Goal: Task Accomplishment & Management: Manage account settings

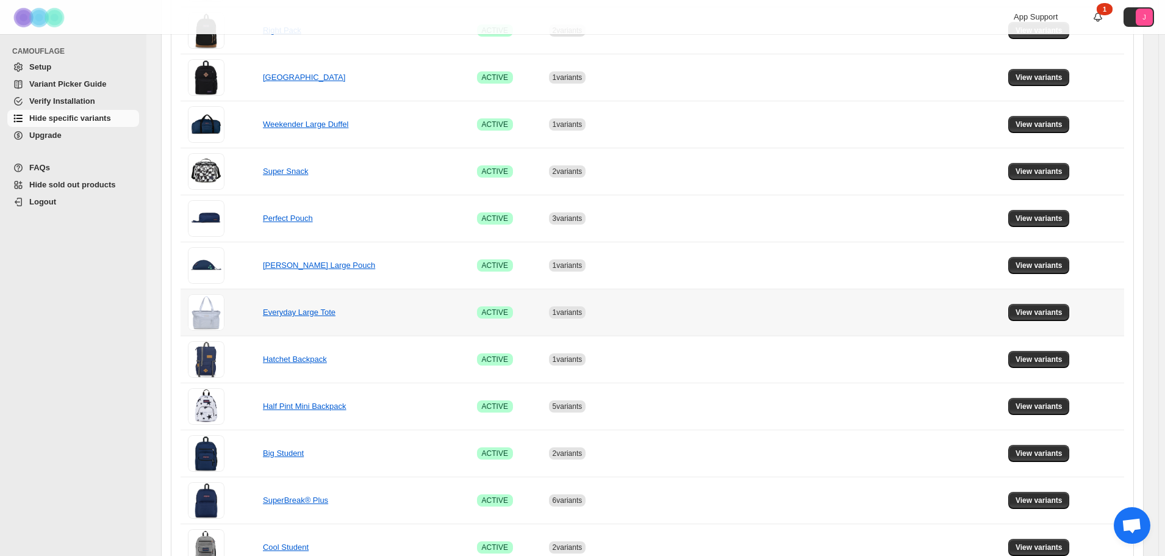
scroll to position [427, 0]
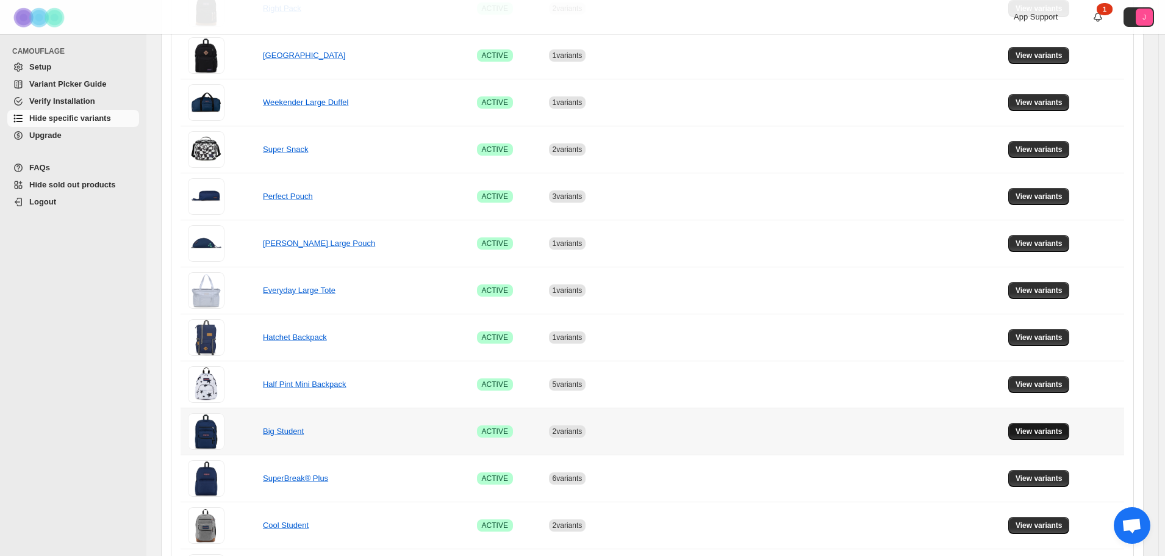
click at [1028, 433] on span "View variants" at bounding box center [1039, 431] width 47 height 10
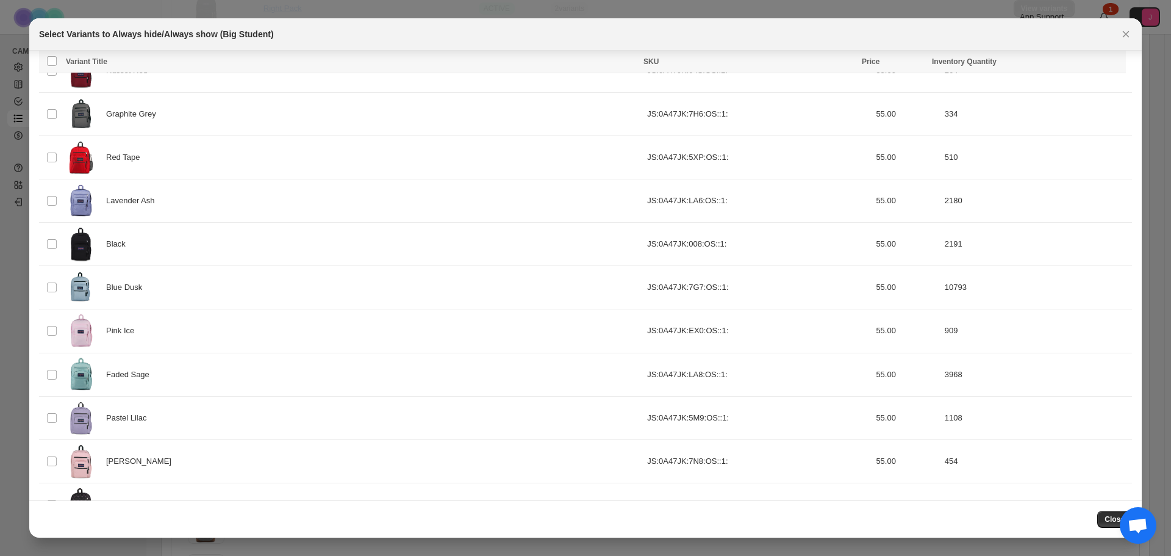
scroll to position [290, 0]
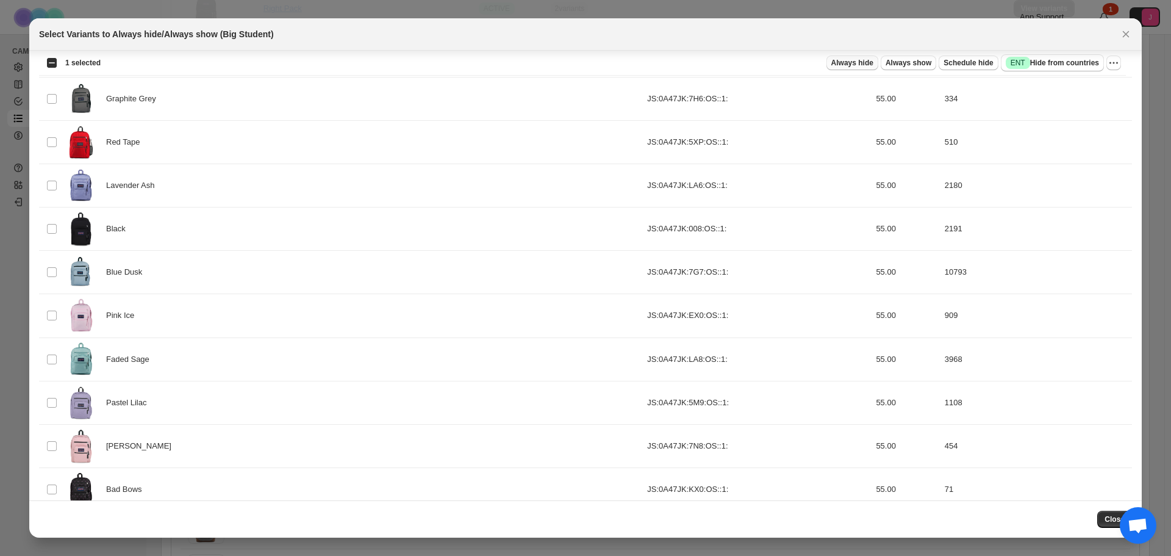
click at [863, 59] on span "Always hide" at bounding box center [852, 63] width 42 height 10
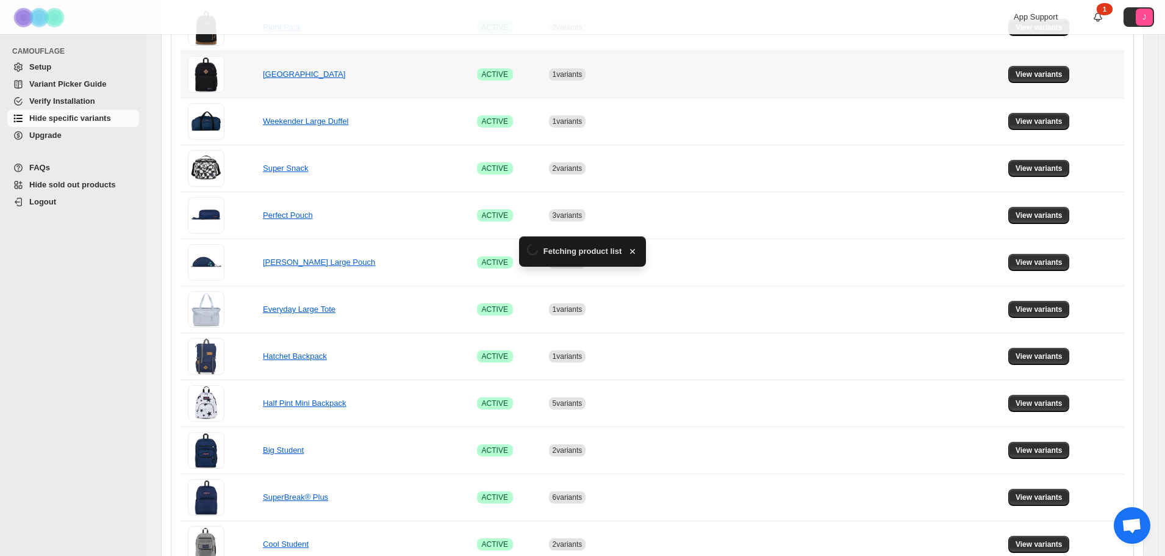
scroll to position [427, 0]
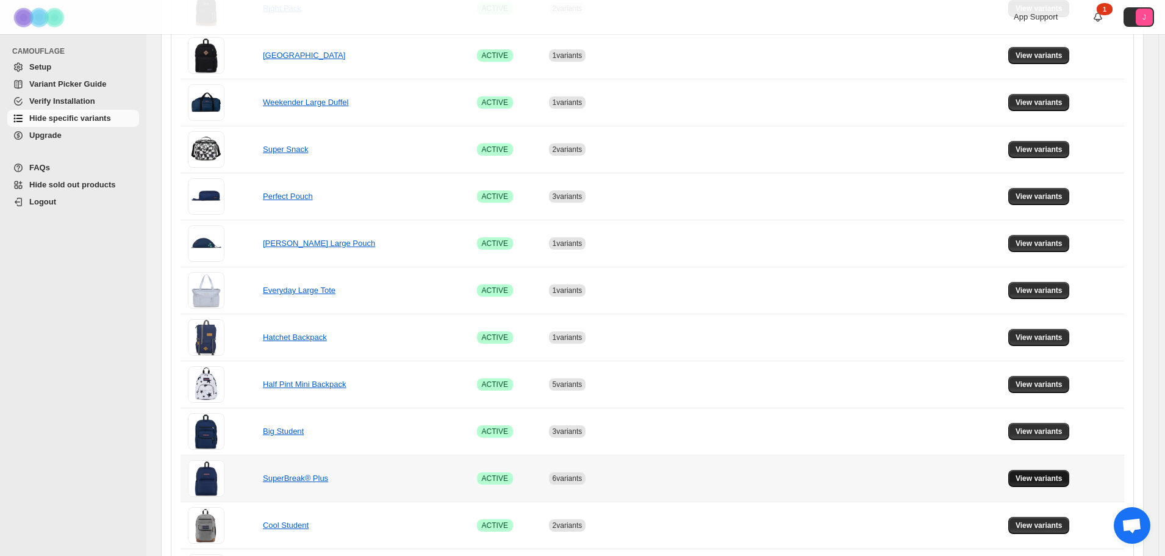
click at [1038, 478] on span "View variants" at bounding box center [1039, 478] width 47 height 10
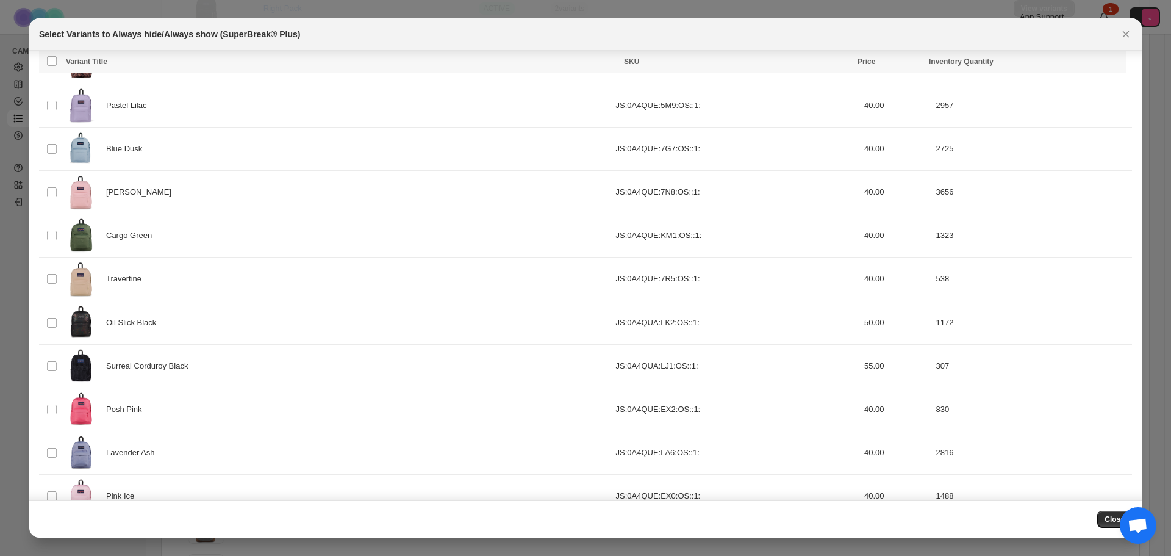
scroll to position [350, 0]
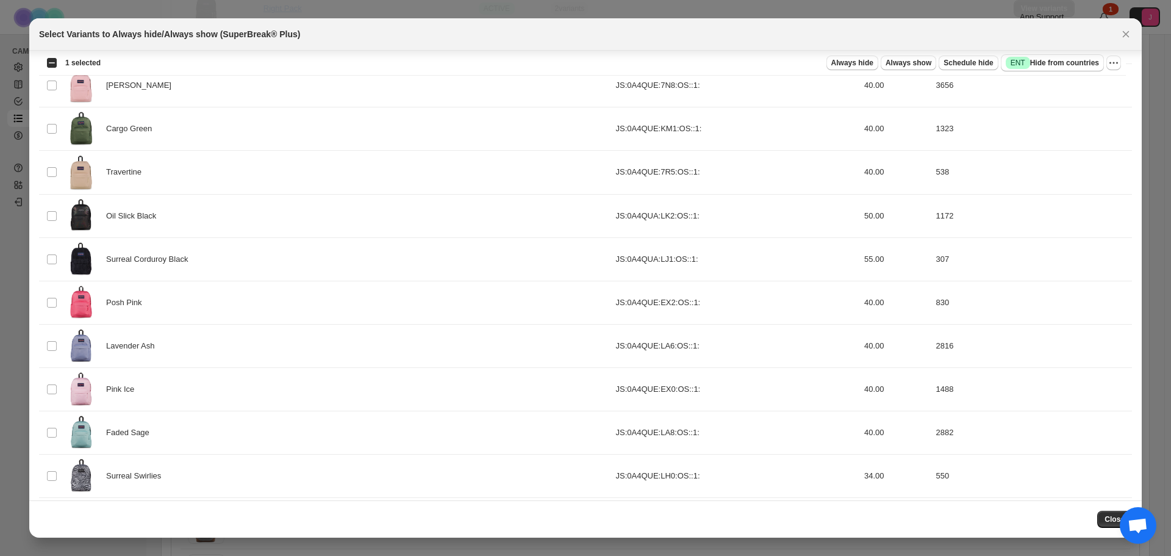
scroll to position [454, 0]
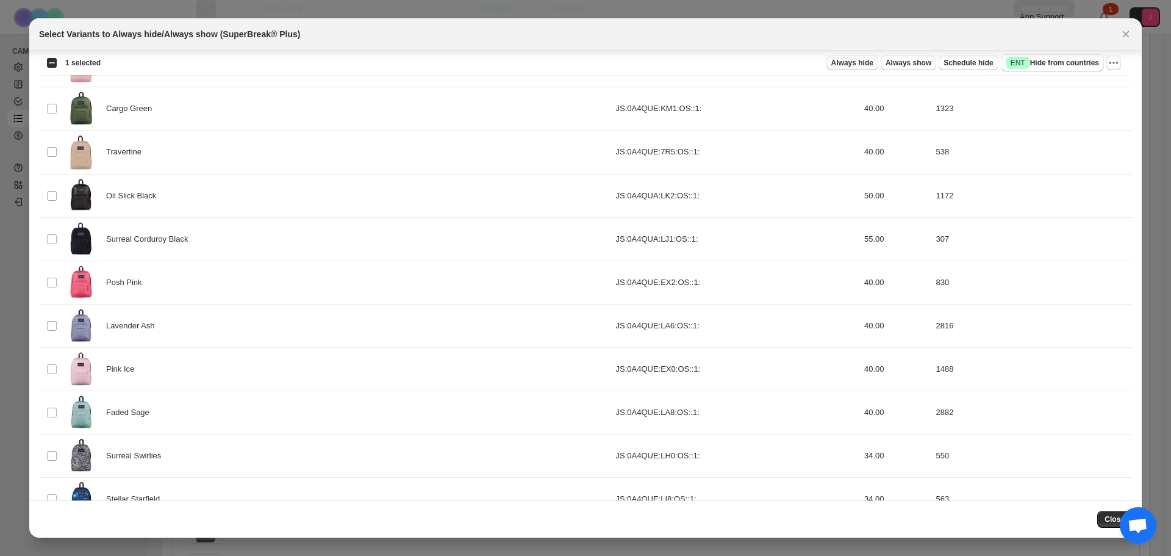
click at [863, 65] on span "Always hide" at bounding box center [852, 63] width 42 height 10
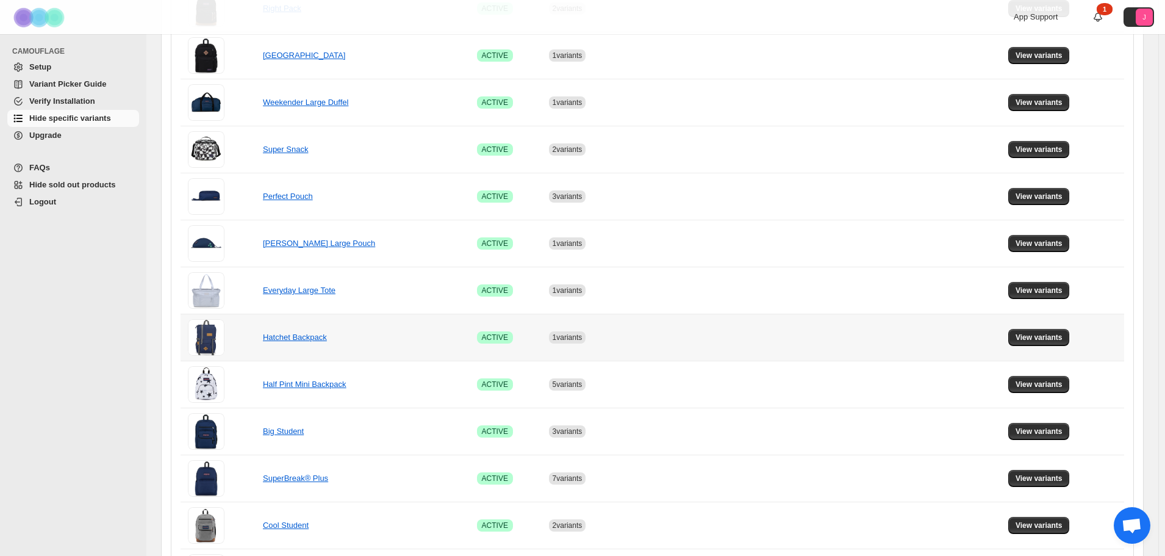
scroll to position [488, 0]
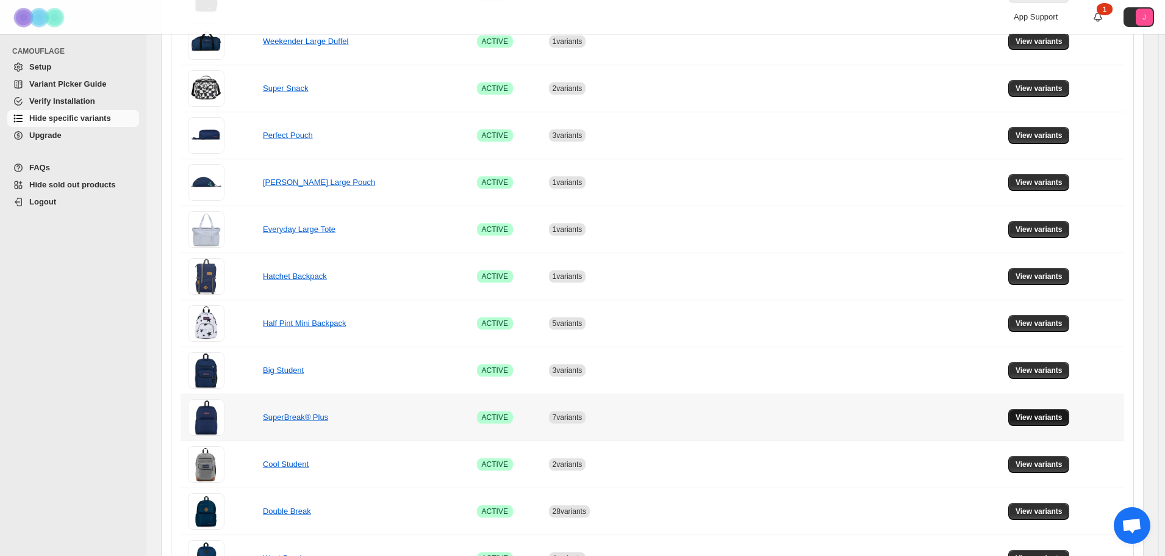
click at [1049, 419] on span "View variants" at bounding box center [1039, 417] width 47 height 10
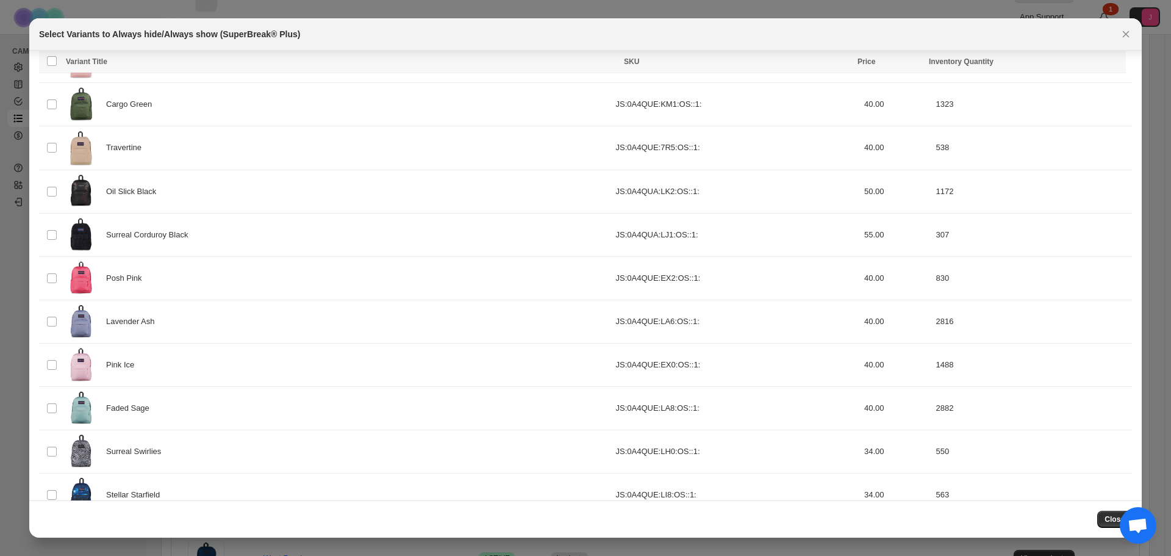
scroll to position [459, 0]
click at [1119, 53] on div "Select all 39 product variants 2 selected Always hide Always show Schedule hide…" at bounding box center [582, 63] width 1087 height 24
click at [1117, 63] on icon "More actions" at bounding box center [1117, 63] width 2 height 2
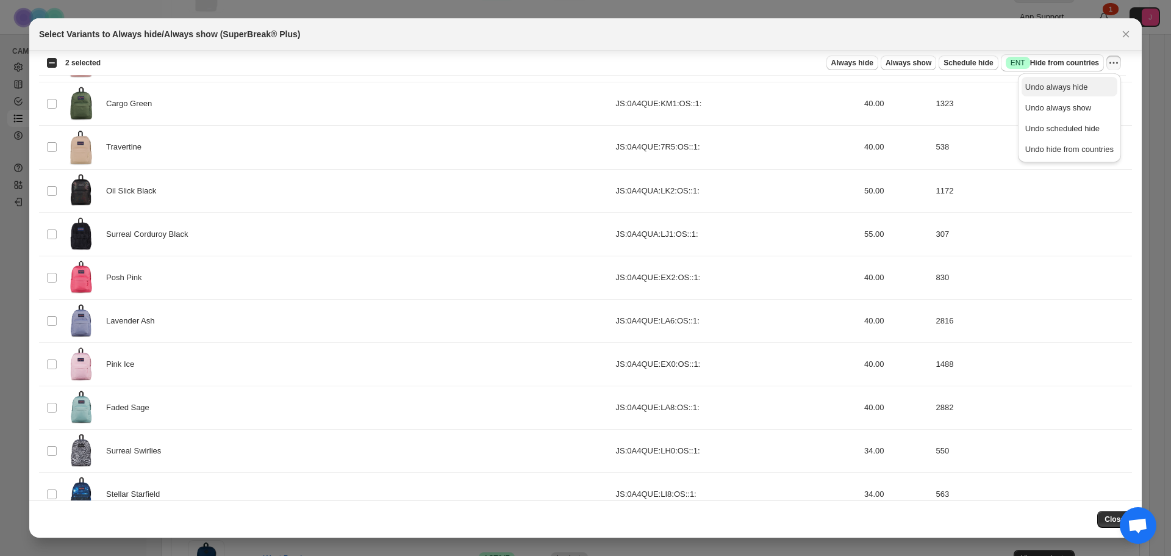
click at [1074, 85] on span "Undo always hide" at bounding box center [1056, 86] width 63 height 9
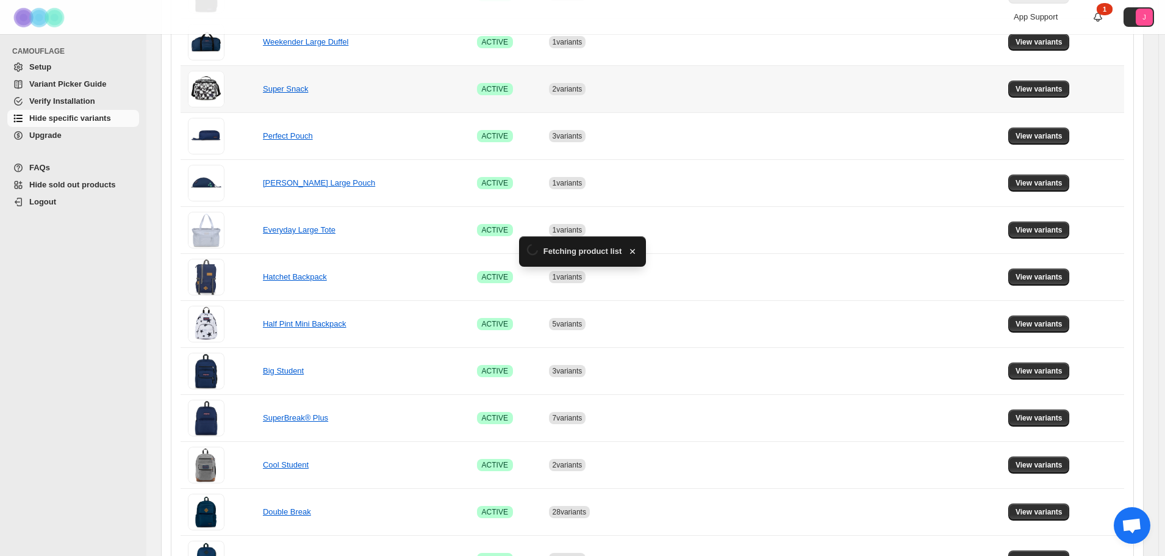
scroll to position [488, 0]
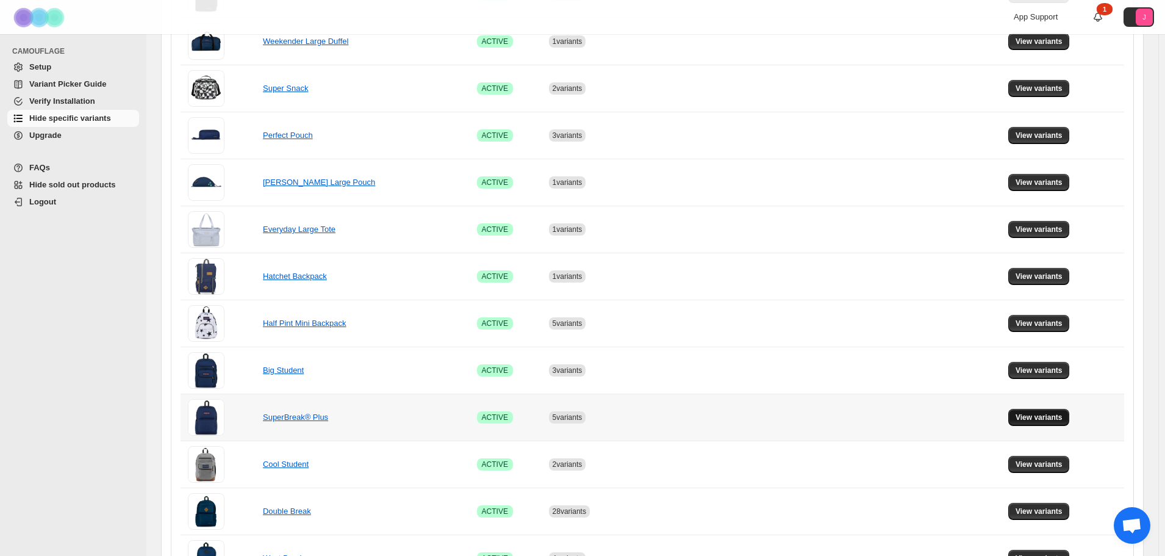
click at [1041, 414] on span "View variants" at bounding box center [1039, 417] width 47 height 10
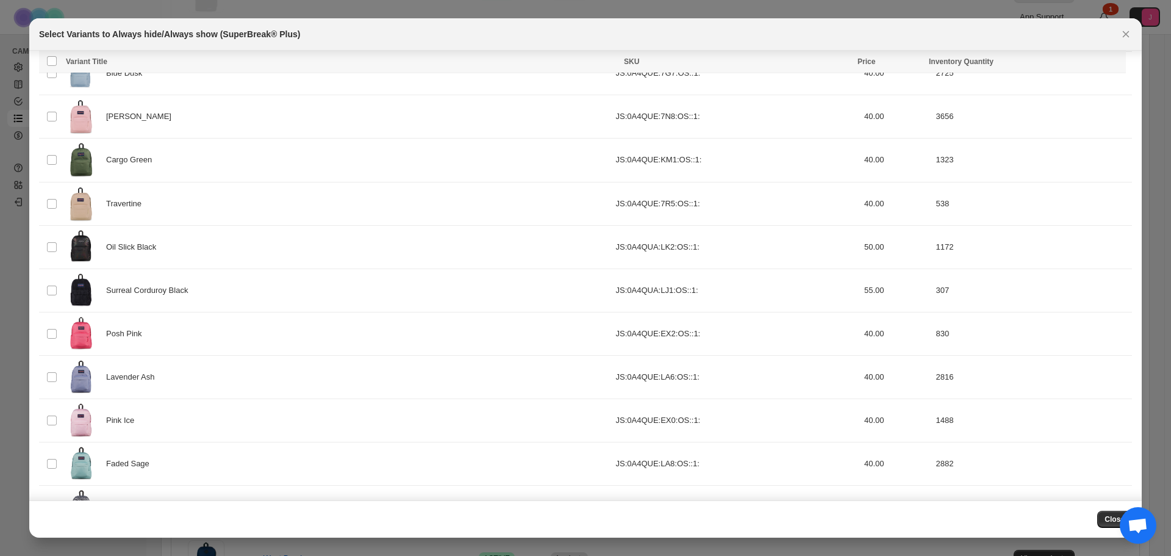
scroll to position [449, 0]
click at [1128, 34] on icon "Close" at bounding box center [1126, 34] width 12 height 12
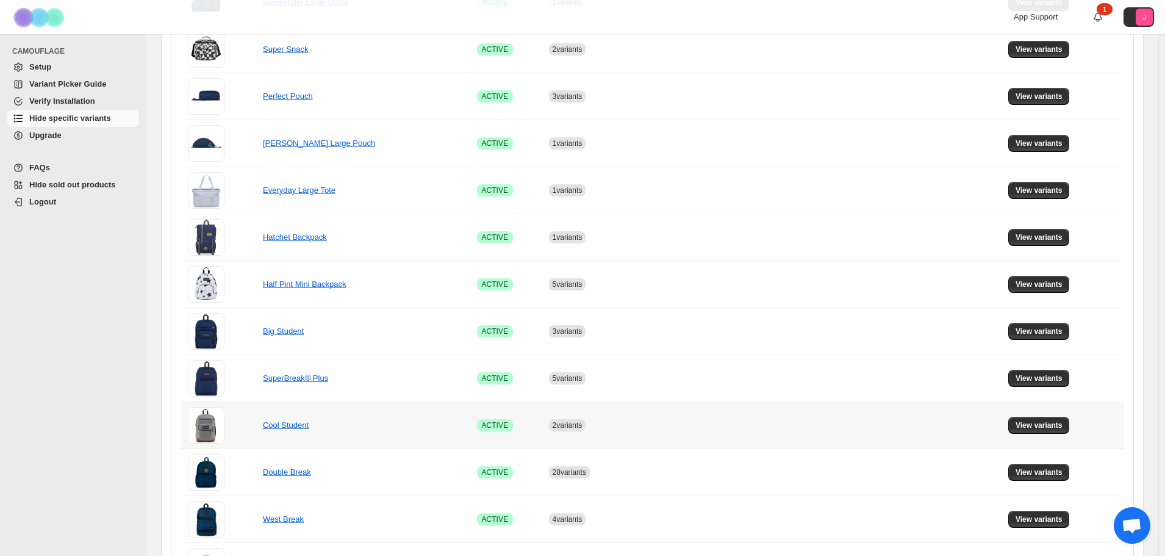
scroll to position [549, 0]
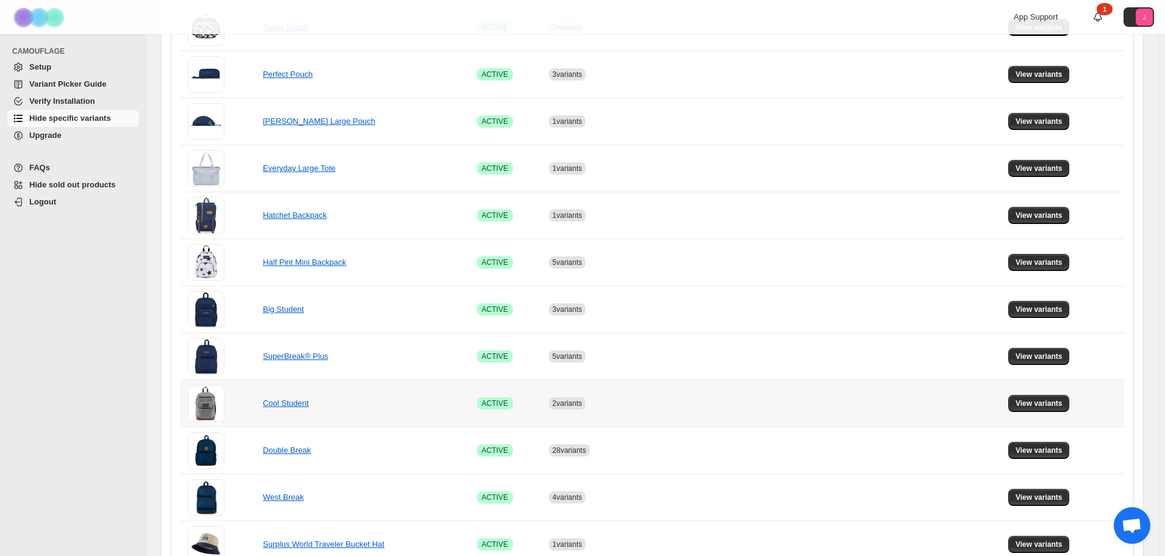
click at [1038, 414] on td "View variants" at bounding box center [1065, 402] width 120 height 47
click at [1038, 407] on span "View variants" at bounding box center [1039, 403] width 47 height 10
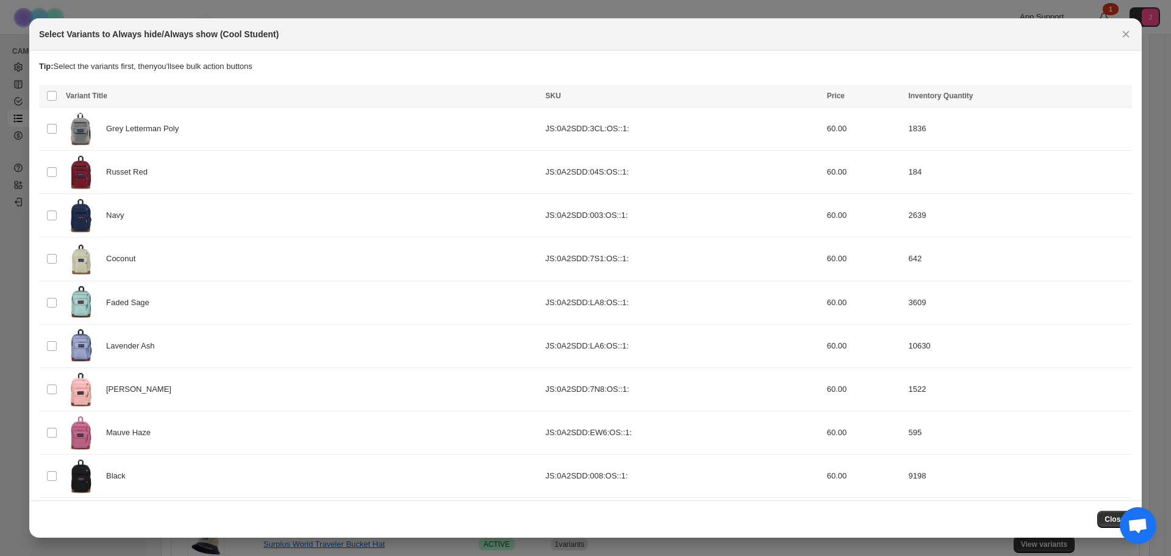
click at [1132, 43] on button "Close" at bounding box center [1125, 34] width 17 height 17
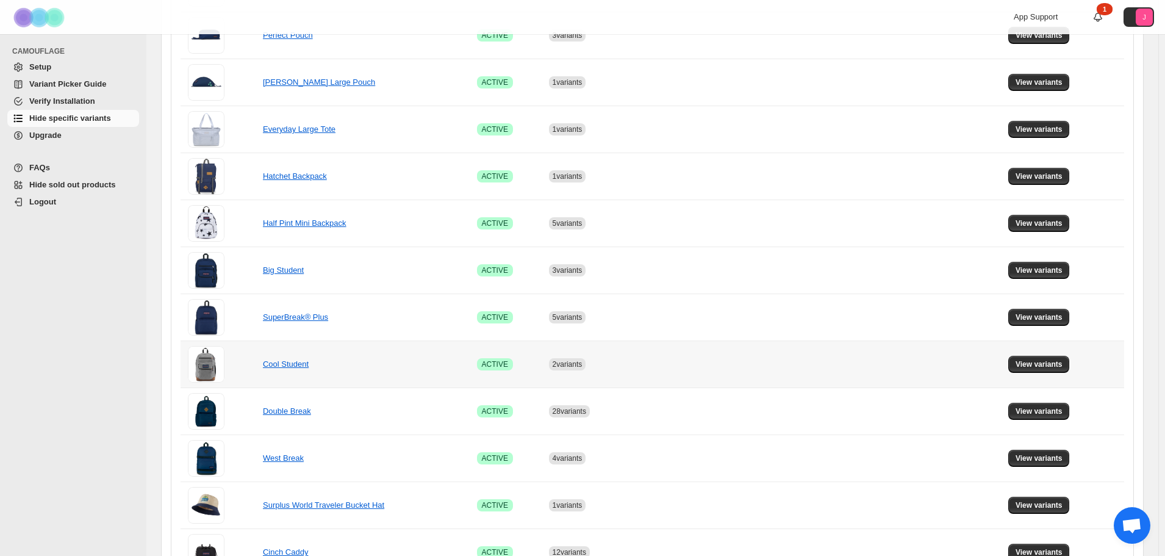
scroll to position [610, 0]
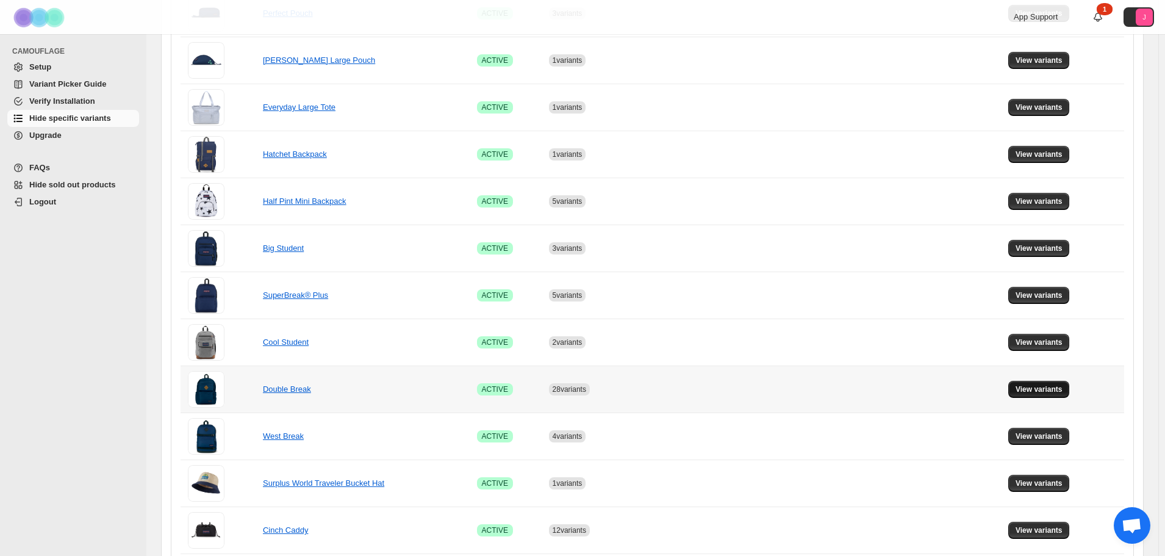
click at [1032, 392] on span "View variants" at bounding box center [1039, 389] width 47 height 10
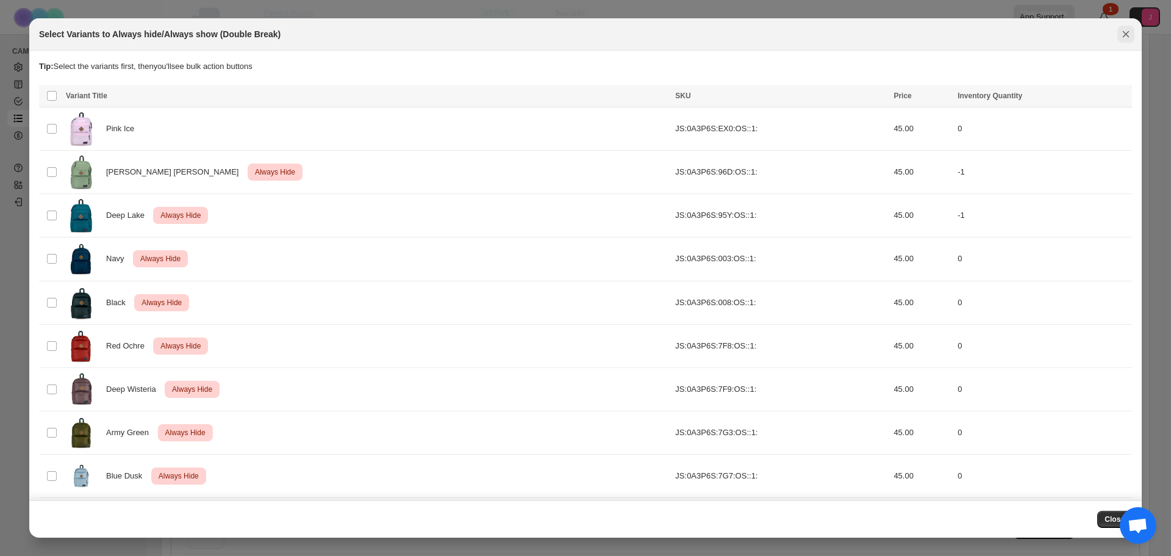
click at [1123, 29] on icon "Close" at bounding box center [1126, 34] width 12 height 12
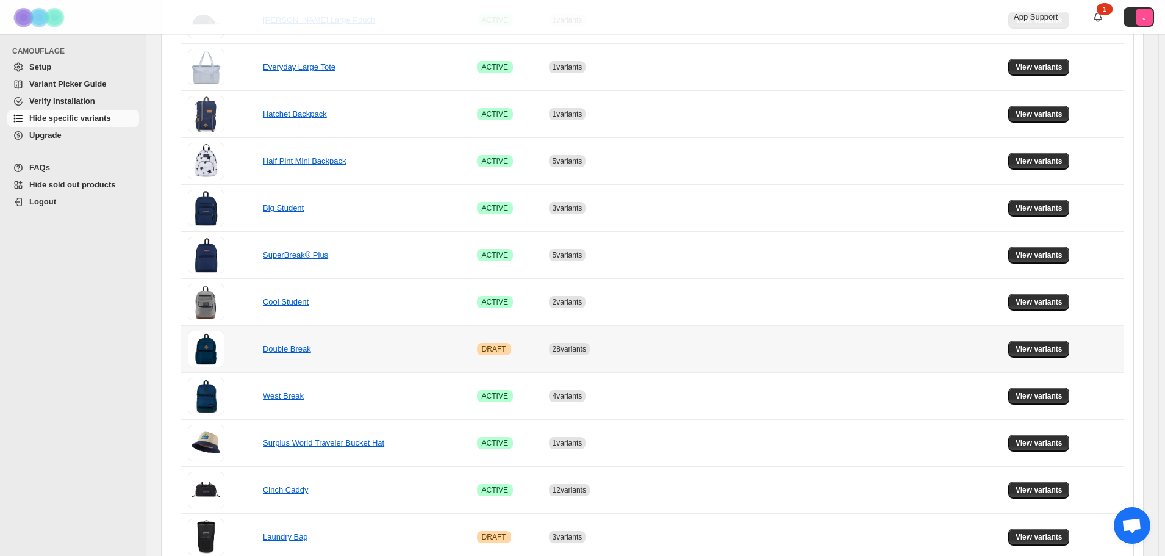
scroll to position [671, 0]
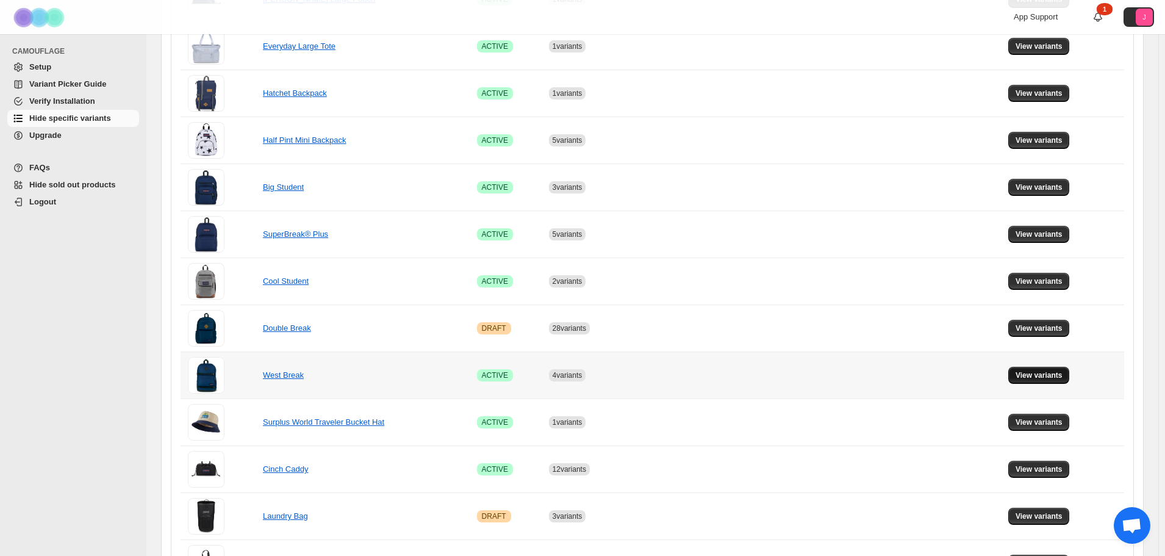
click at [1020, 373] on button "View variants" at bounding box center [1039, 375] width 62 height 17
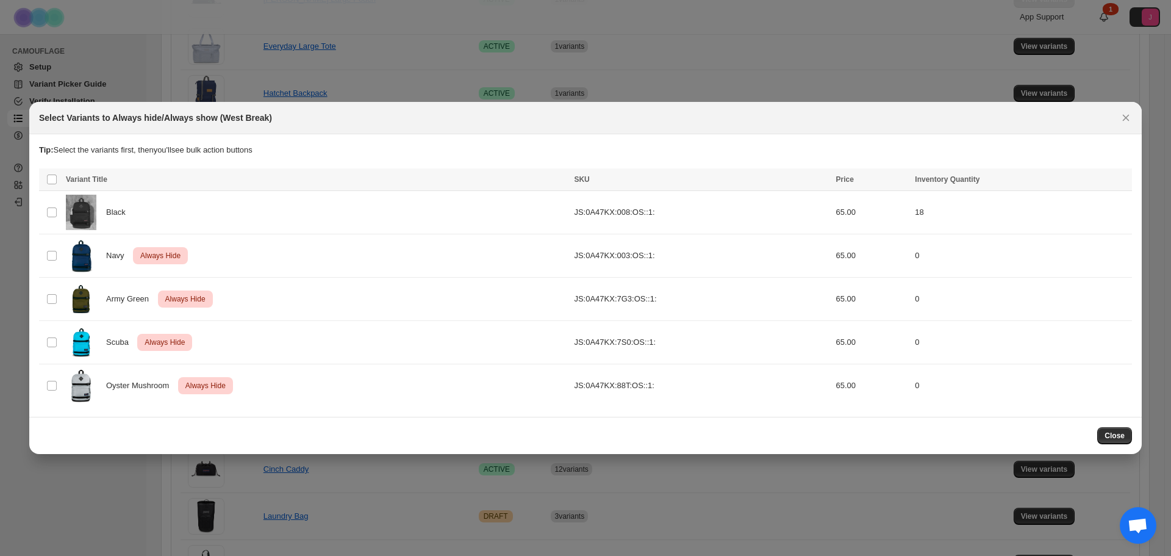
click at [1124, 134] on div "Select Variants to Always hide/Always show (West Break)" at bounding box center [585, 118] width 1113 height 32
click at [1127, 121] on icon "Close" at bounding box center [1126, 117] width 7 height 7
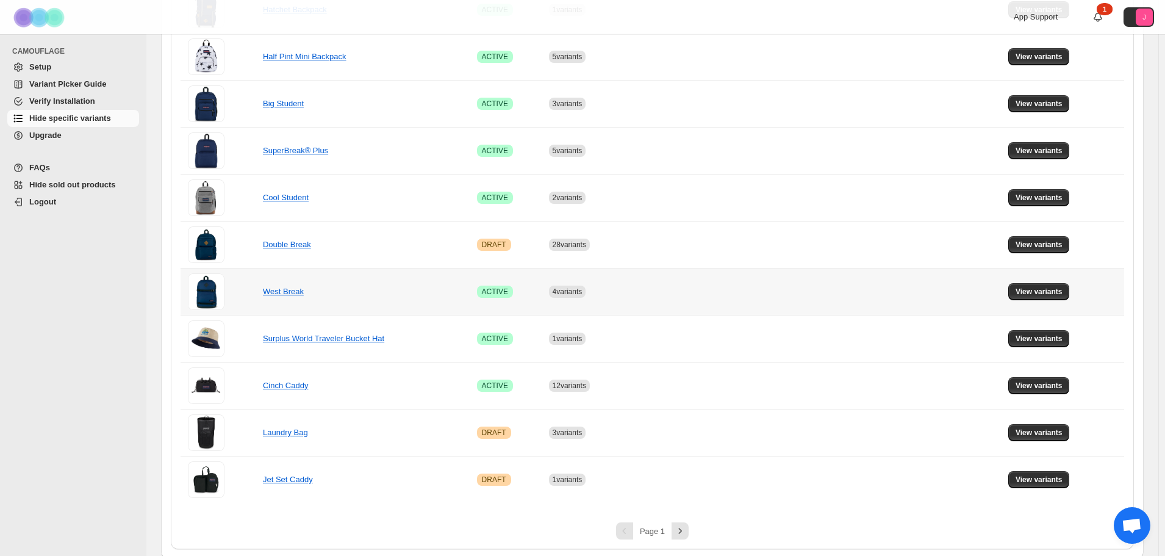
scroll to position [758, 0]
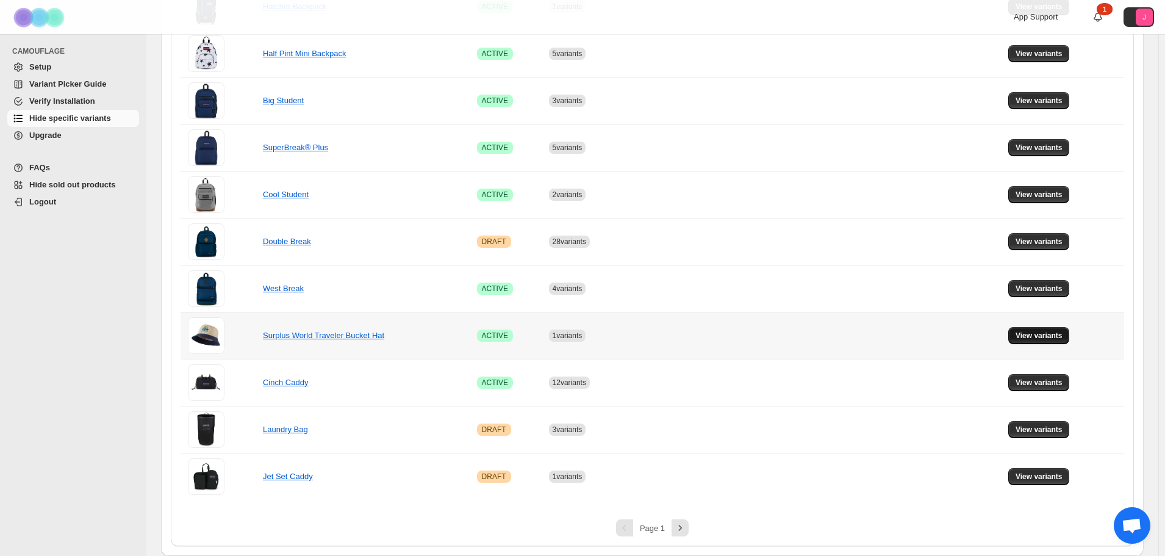
click at [1026, 333] on span "View variants" at bounding box center [1039, 336] width 47 height 10
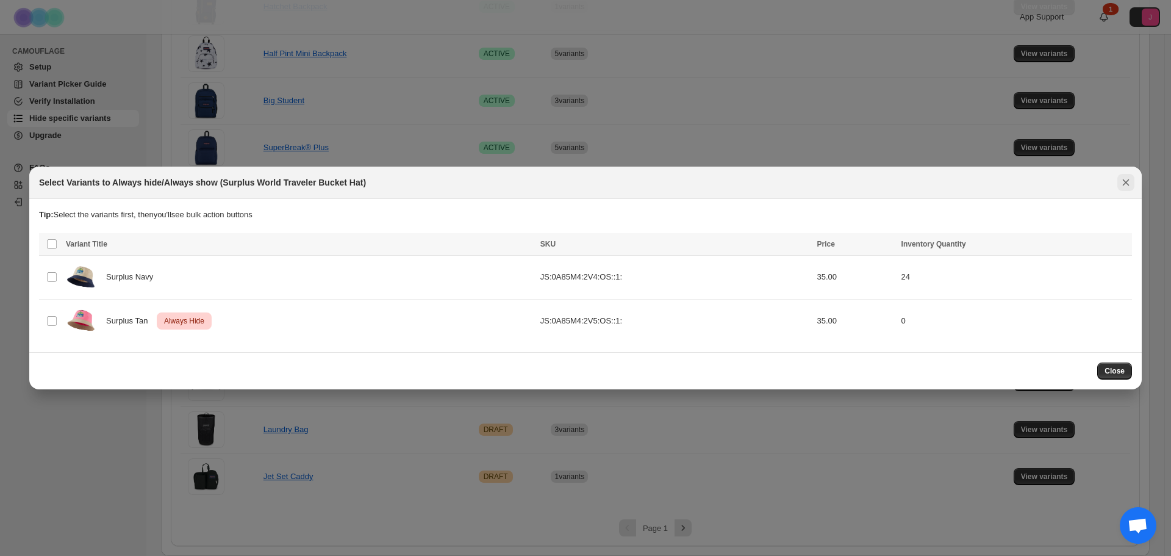
click at [1133, 191] on button "Close" at bounding box center [1125, 182] width 17 height 17
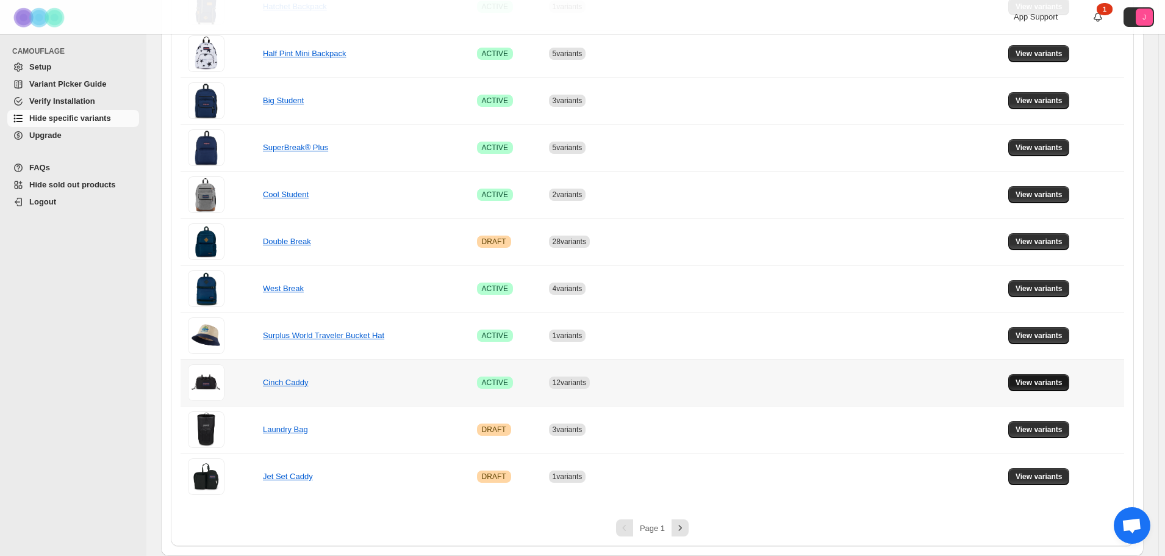
click at [1044, 382] on span "View variants" at bounding box center [1039, 383] width 47 height 10
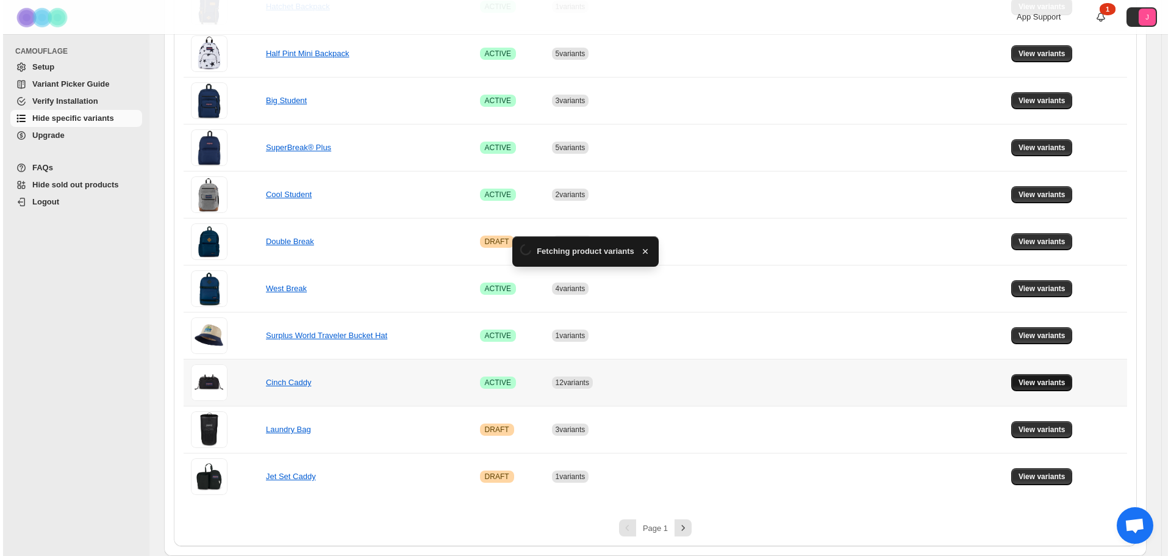
scroll to position [0, 0]
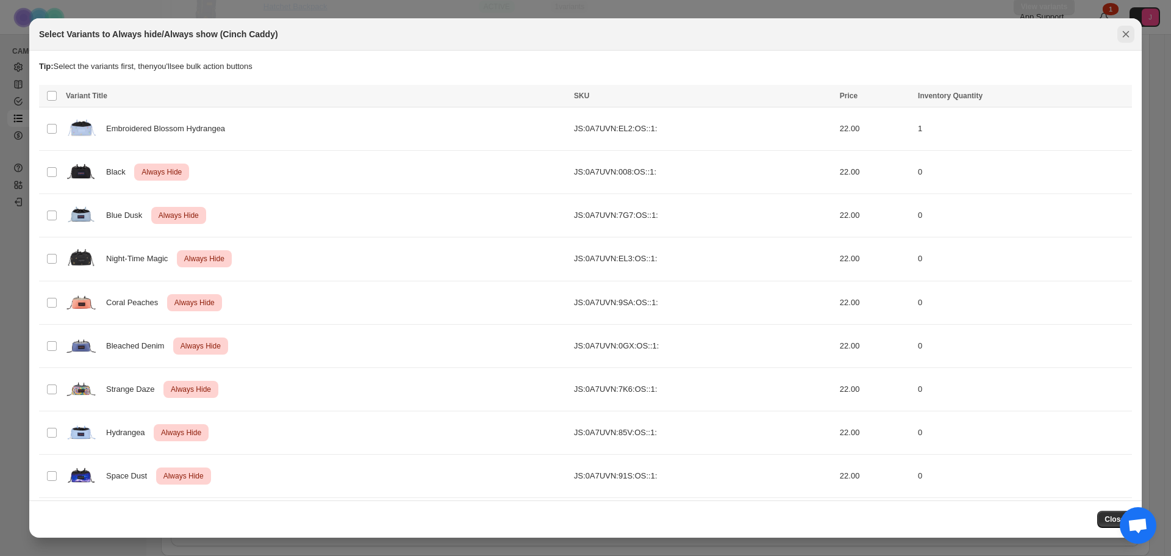
click at [1130, 40] on icon "Close" at bounding box center [1126, 34] width 12 height 12
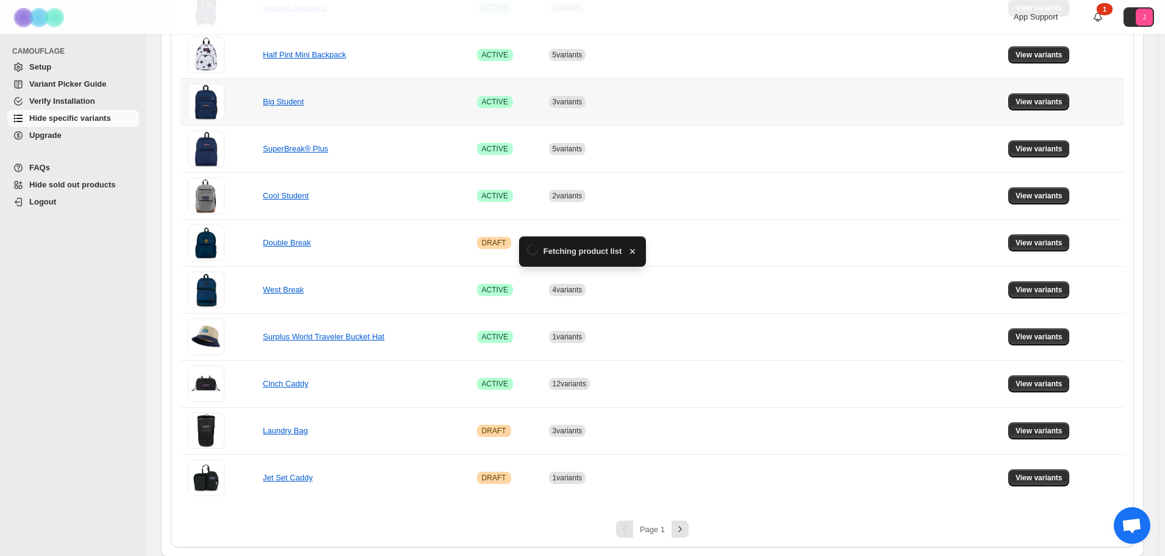
scroll to position [758, 0]
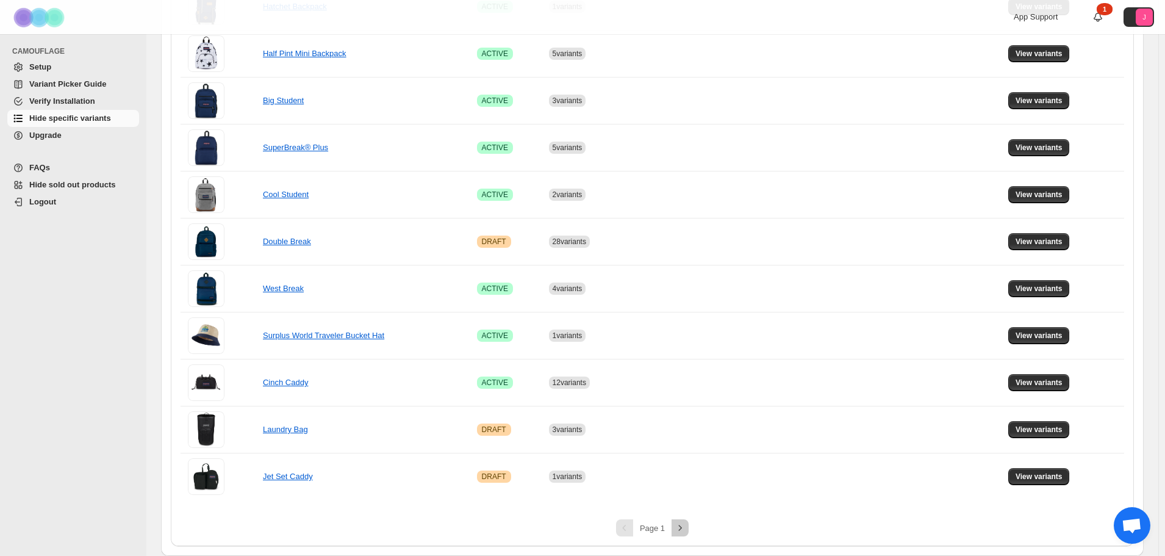
click at [679, 533] on icon "Next" at bounding box center [680, 528] width 12 height 12
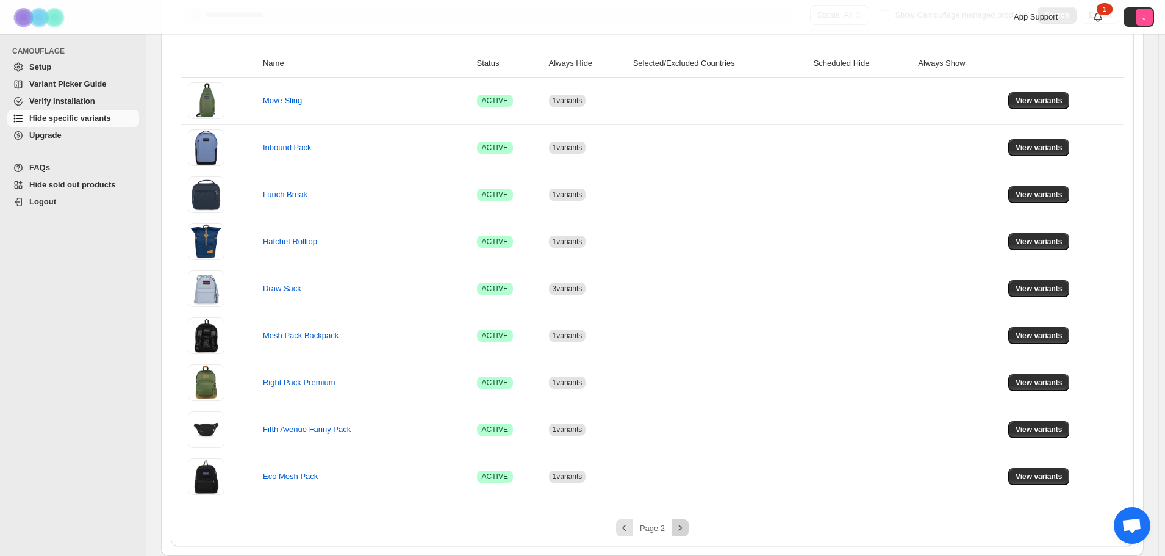
scroll to position [241, 0]
click at [1039, 99] on span "View variants" at bounding box center [1039, 101] width 47 height 10
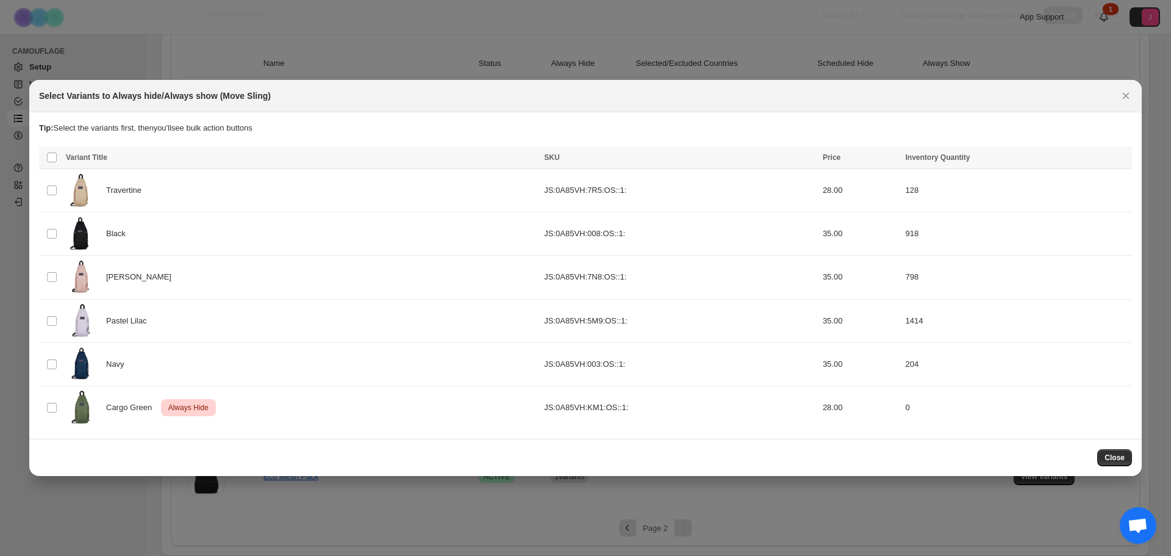
click at [1116, 102] on div "Select Variants to Always hide/Always show (Move Sling)" at bounding box center [585, 96] width 1093 height 12
click at [1129, 102] on icon "Close" at bounding box center [1126, 96] width 12 height 12
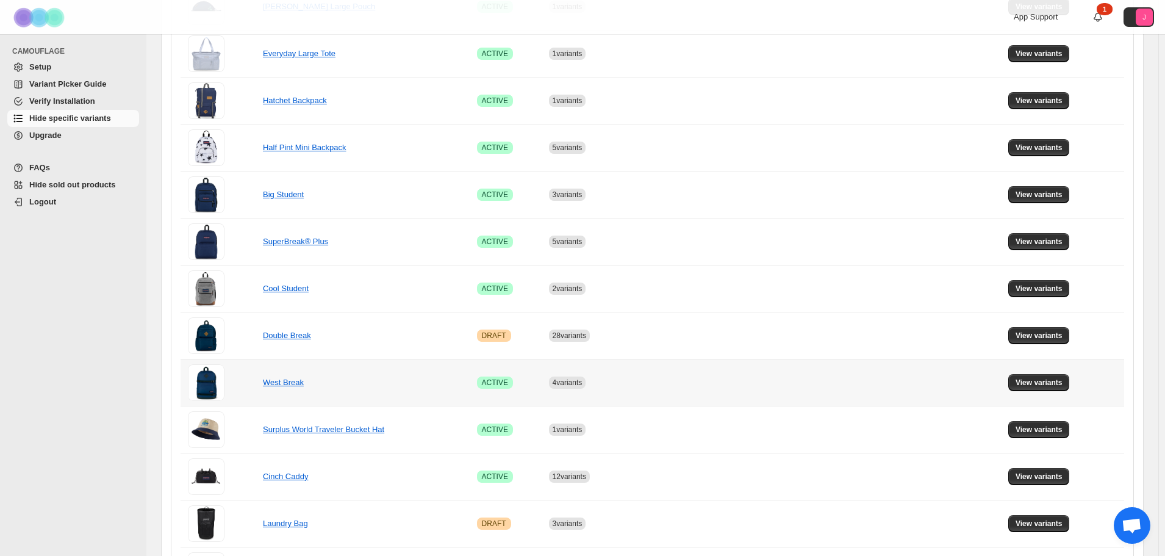
scroll to position [758, 0]
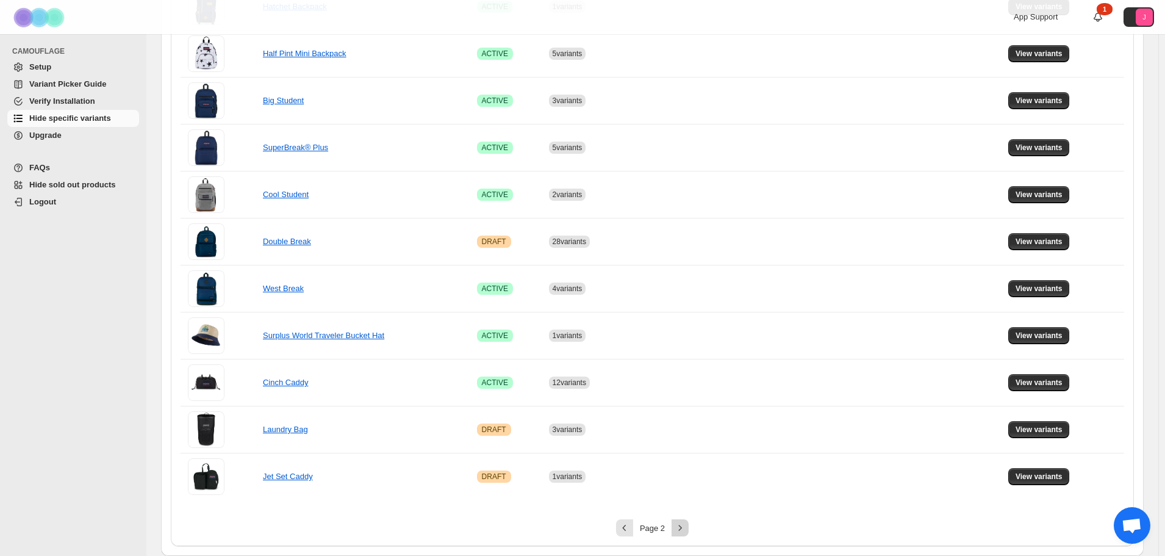
click at [689, 529] on button "Next" at bounding box center [680, 527] width 17 height 17
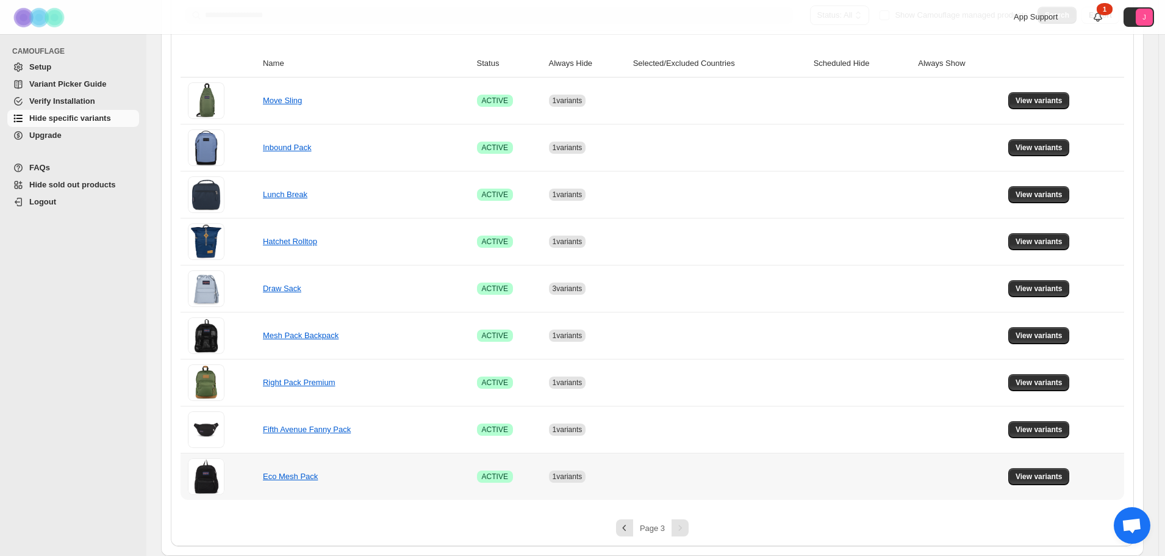
scroll to position [241, 0]
click at [1027, 193] on span "View variants" at bounding box center [1039, 195] width 47 height 10
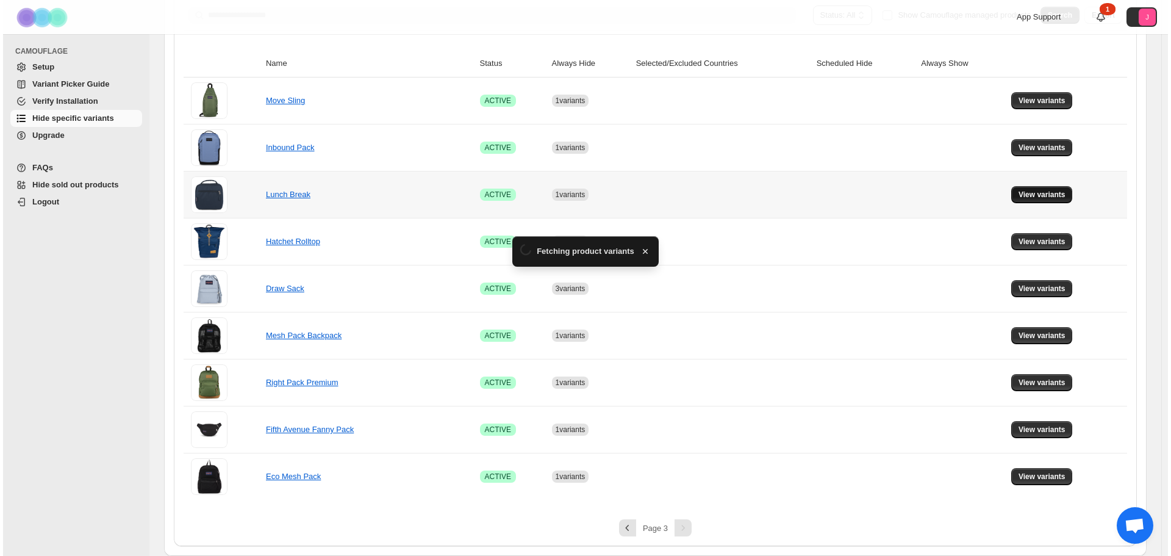
scroll to position [0, 0]
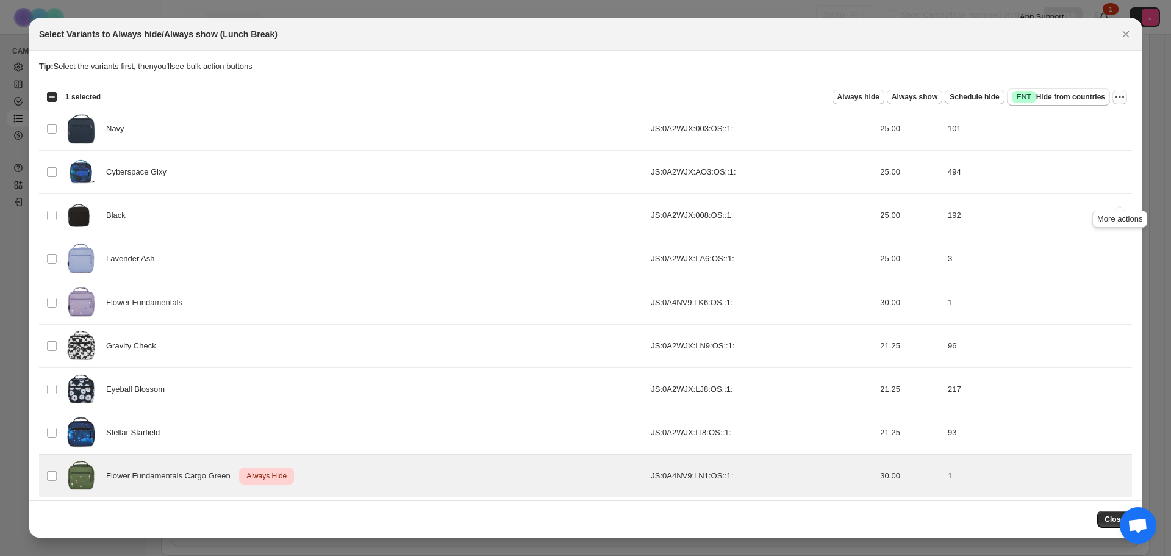
click at [1122, 103] on icon "More actions" at bounding box center [1120, 97] width 12 height 12
click at [1039, 218] on span "Undo always hide" at bounding box center [1062, 219] width 63 height 9
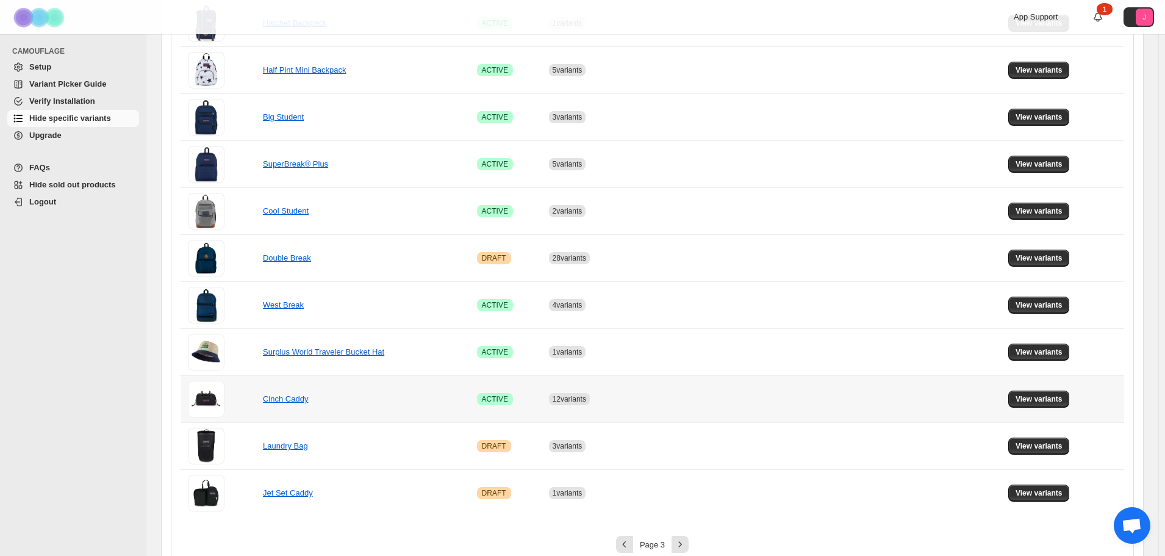
scroll to position [758, 0]
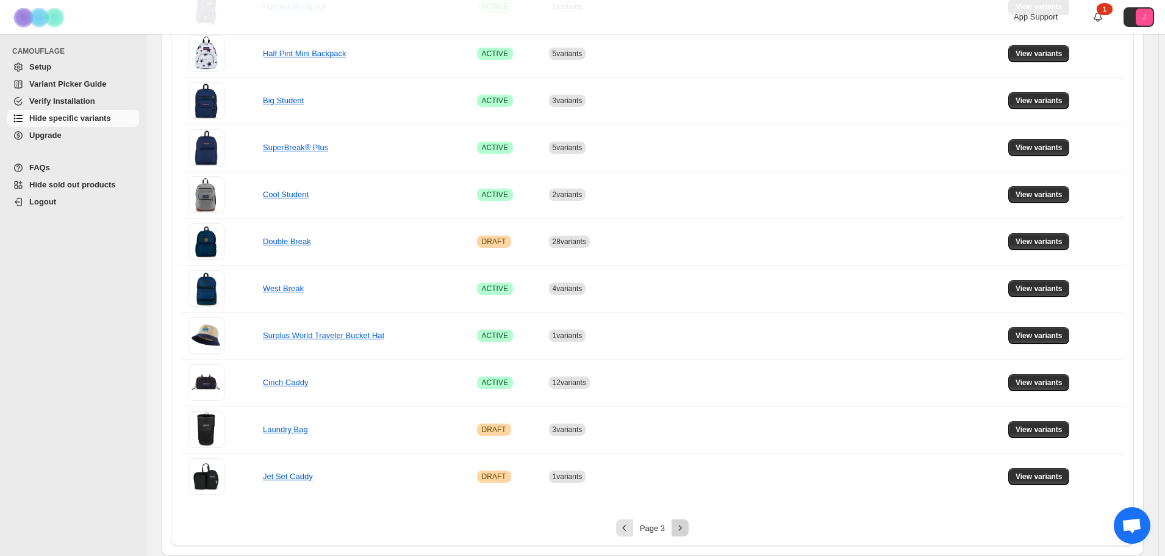
click at [681, 531] on icon "Next" at bounding box center [680, 528] width 12 height 12
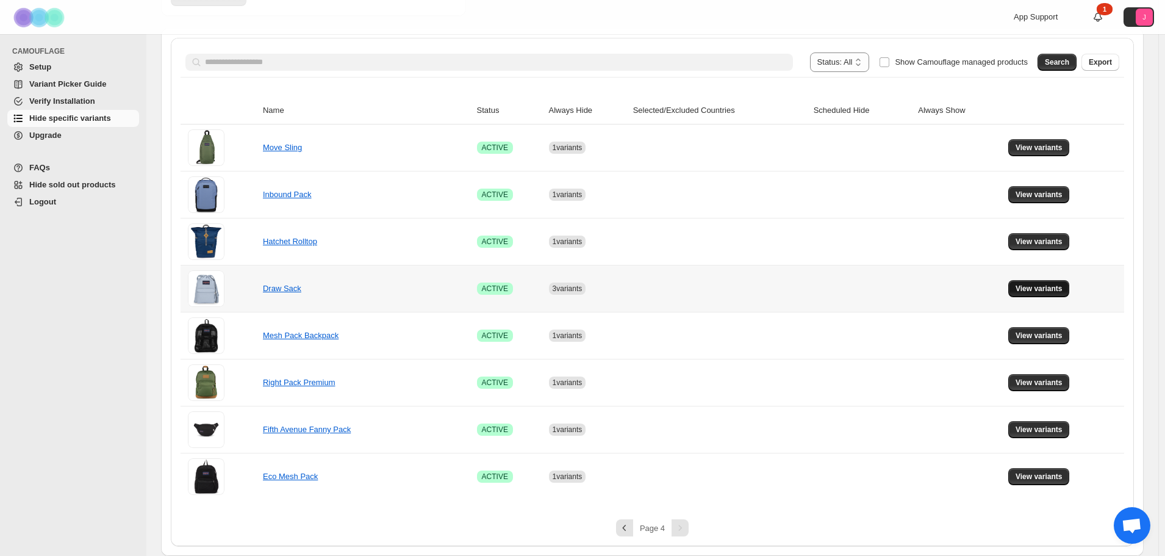
click at [1019, 293] on button "View variants" at bounding box center [1039, 288] width 62 height 17
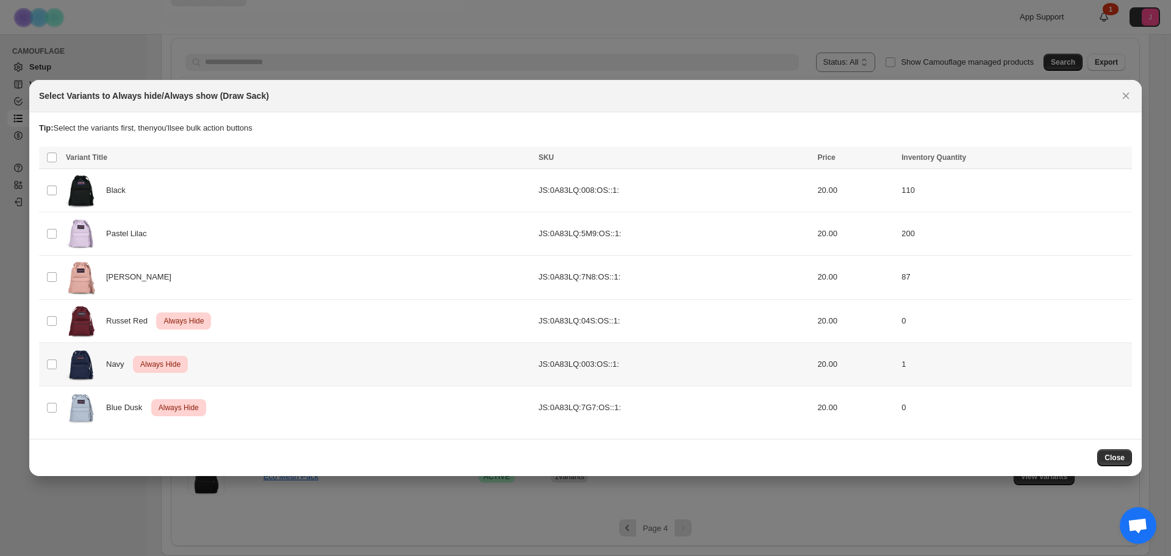
click at [50, 342] on td "Select product variant" at bounding box center [50, 363] width 23 height 43
click at [1111, 167] on div "Always hide Always show Schedule hide Success ENT Hide from countries Always hi…" at bounding box center [618, 158] width 1017 height 17
click at [1119, 165] on icon "More actions" at bounding box center [1120, 158] width 12 height 12
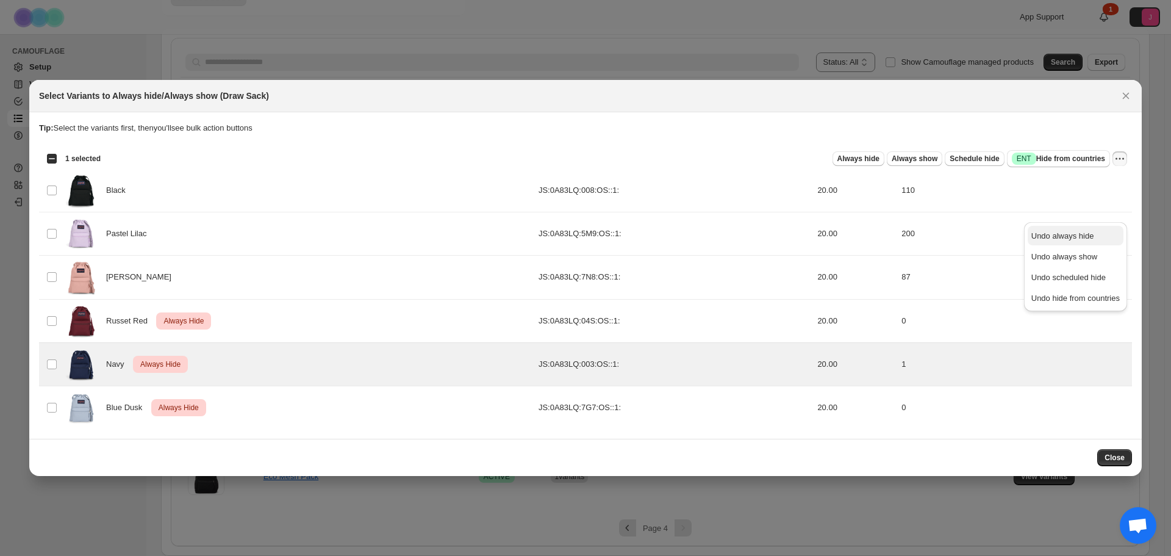
click at [1088, 238] on span "Undo always hide" at bounding box center [1062, 235] width 63 height 9
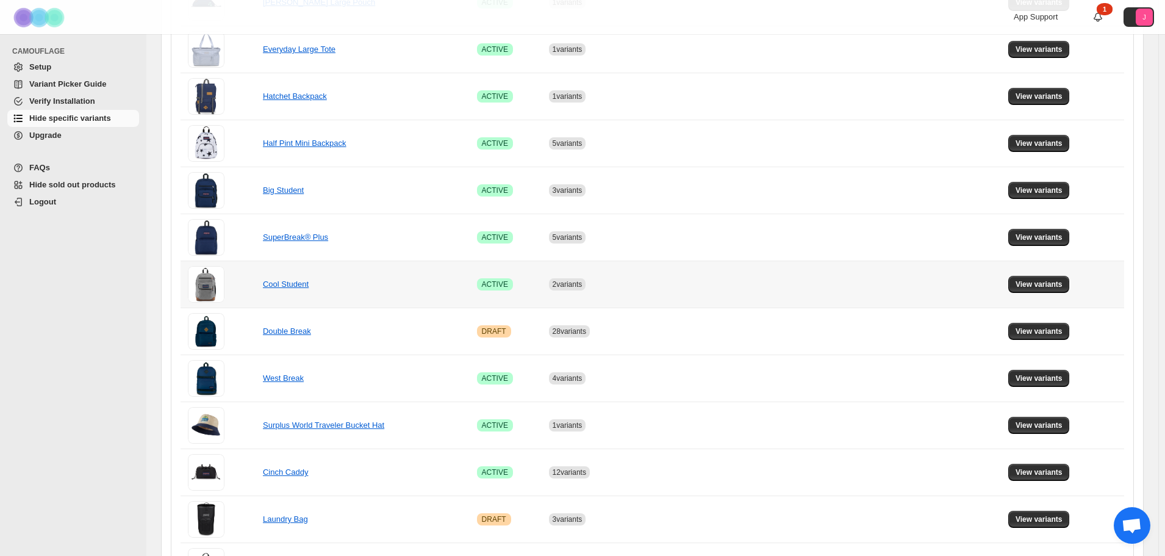
scroll to position [758, 0]
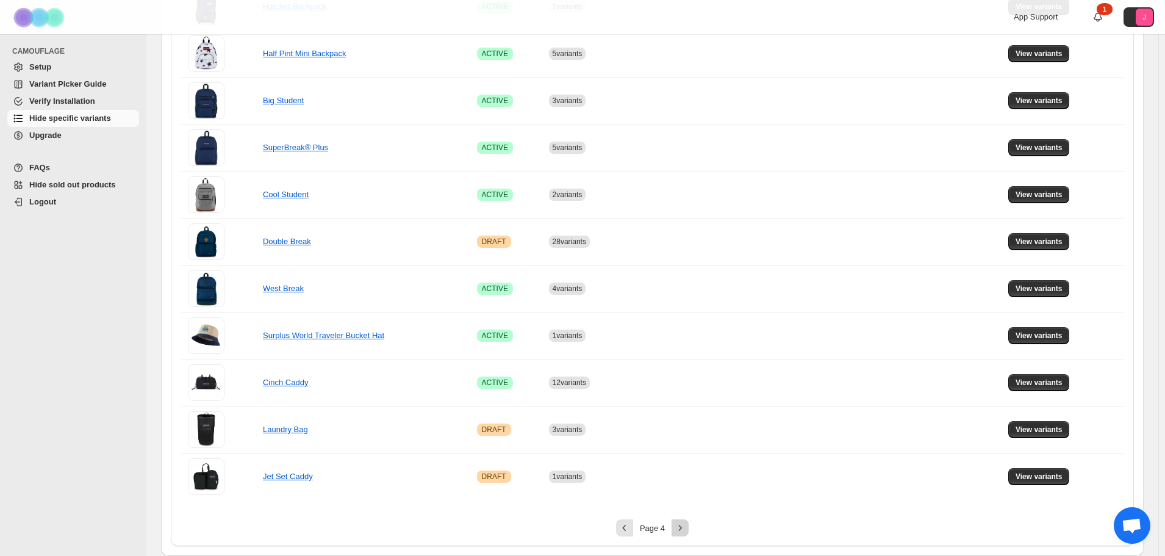
click at [684, 525] on icon "Next" at bounding box center [680, 528] width 12 height 12
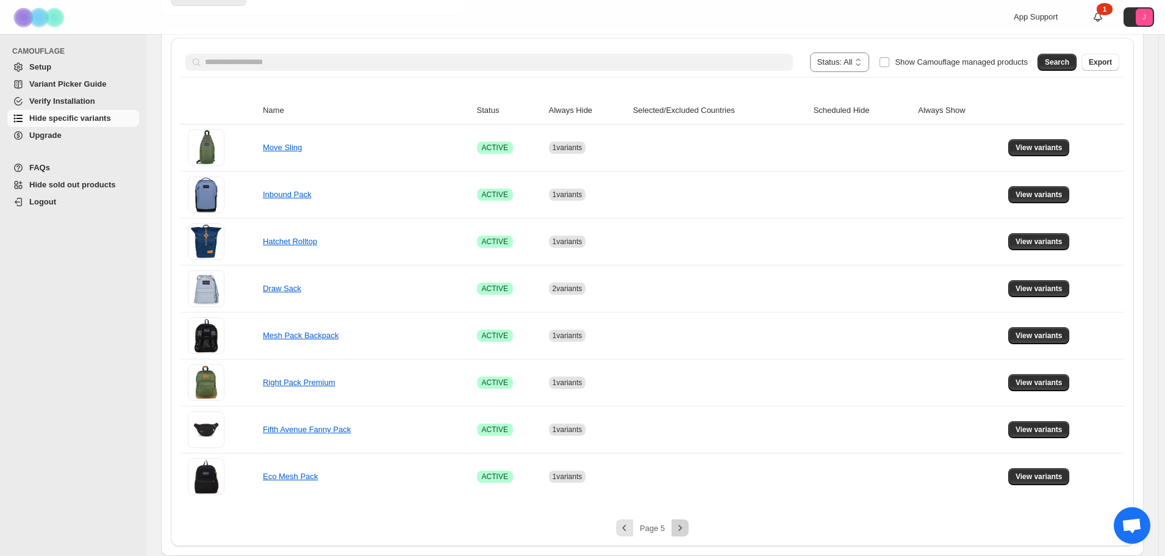
scroll to position [194, 0]
click at [1019, 339] on button "View variants" at bounding box center [1039, 335] width 62 height 17
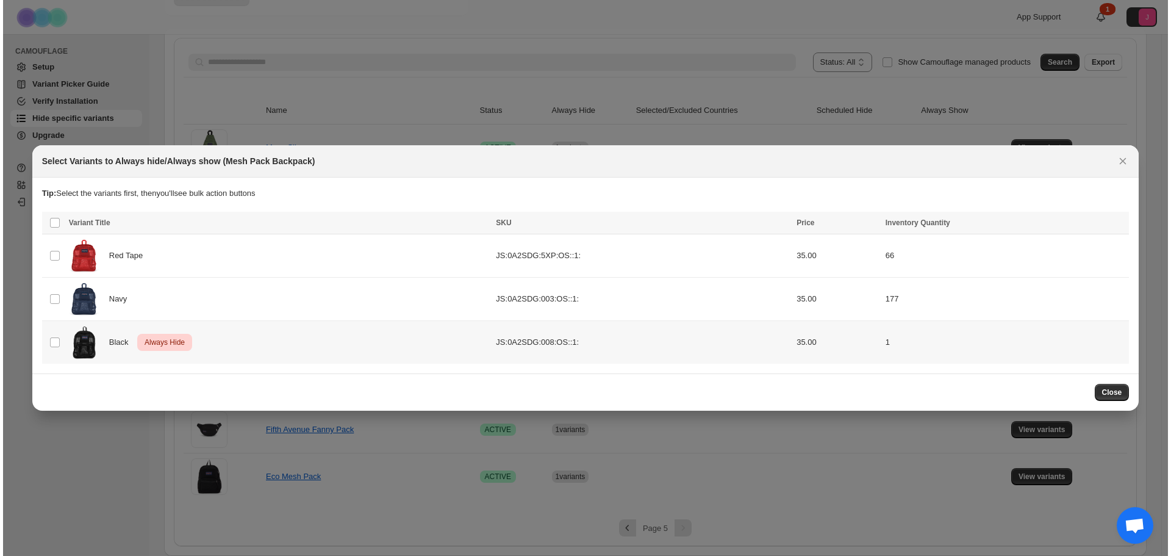
scroll to position [0, 0]
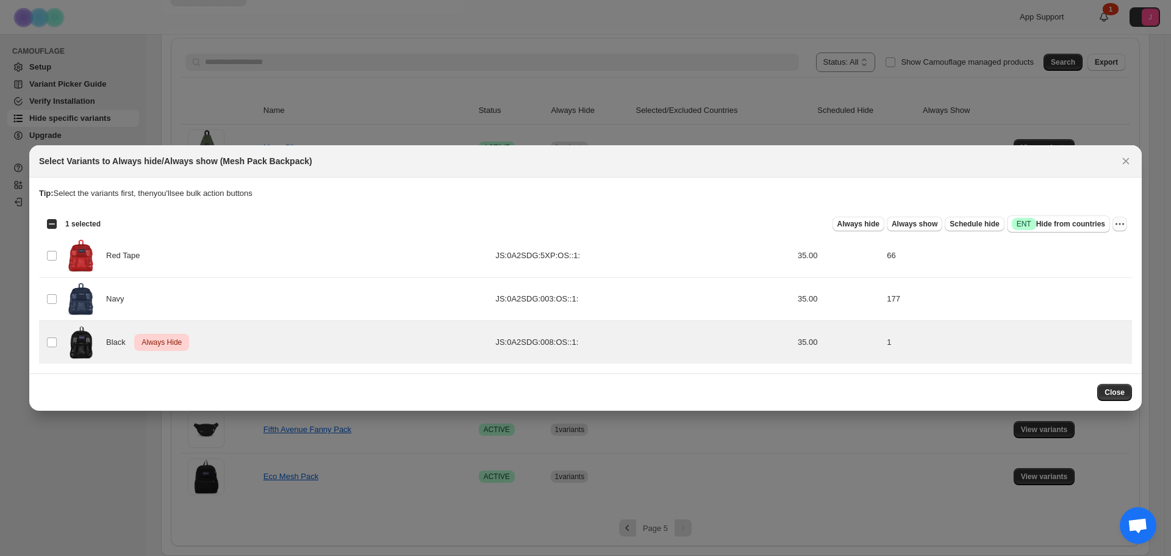
click at [1123, 230] on icon "More actions" at bounding box center [1120, 224] width 12 height 12
click at [1108, 268] on span "Undo always hide" at bounding box center [1075, 271] width 88 height 12
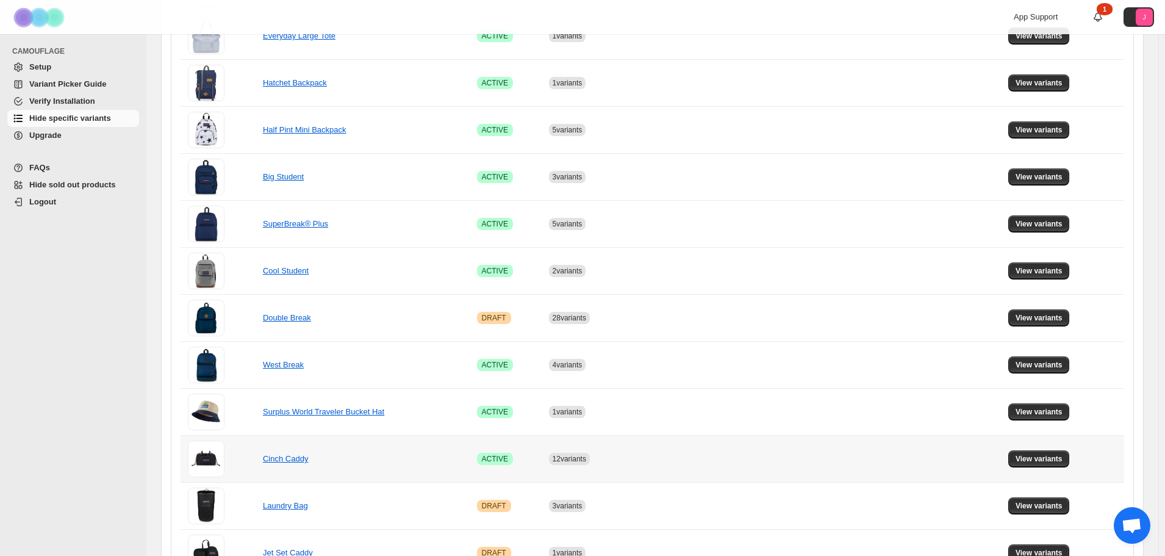
scroll to position [758, 0]
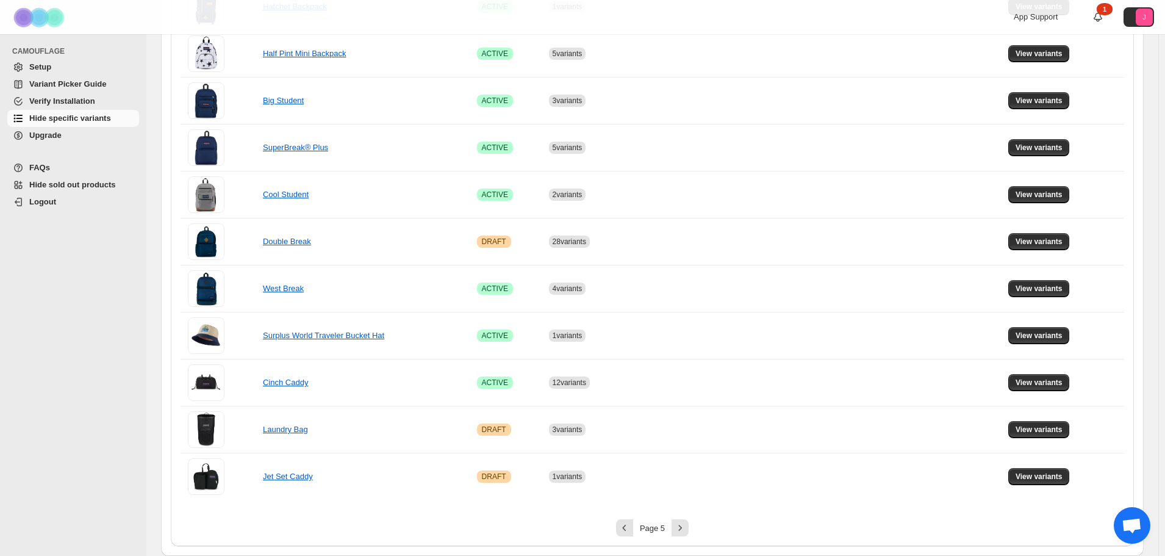
click at [692, 531] on div "Page 5" at bounding box center [653, 527] width 944 height 17
click at [686, 529] on icon "Next" at bounding box center [680, 528] width 12 height 12
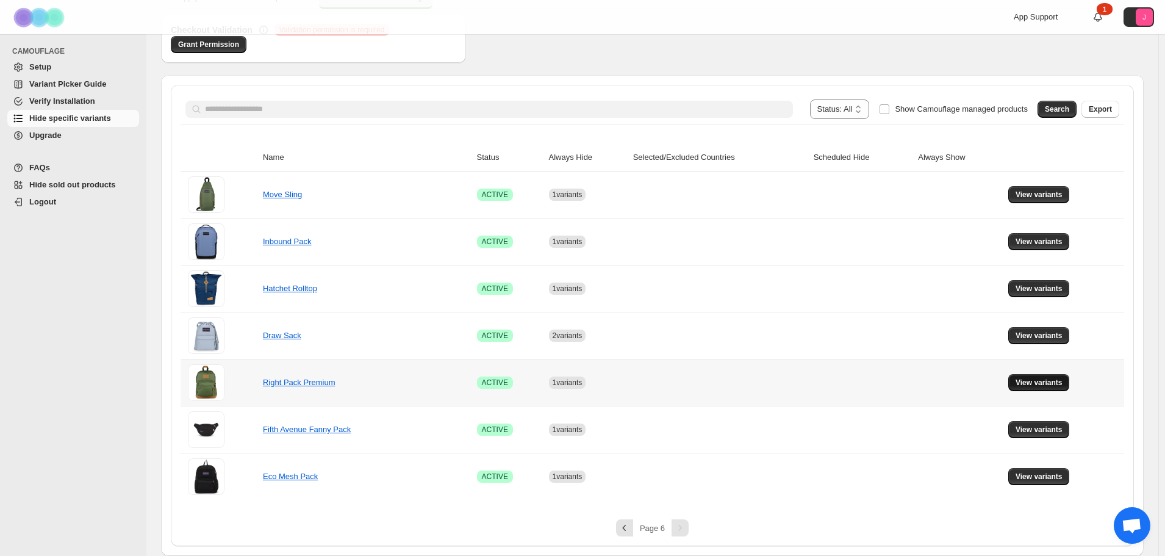
click at [1035, 378] on button "View variants" at bounding box center [1039, 382] width 62 height 17
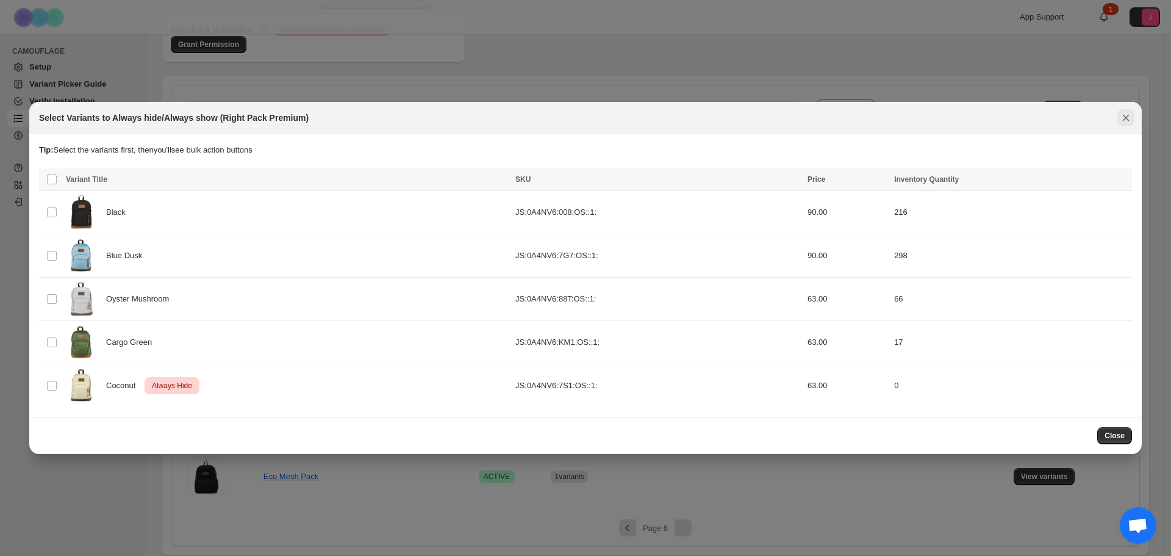
click at [1132, 124] on icon "Close" at bounding box center [1126, 118] width 12 height 12
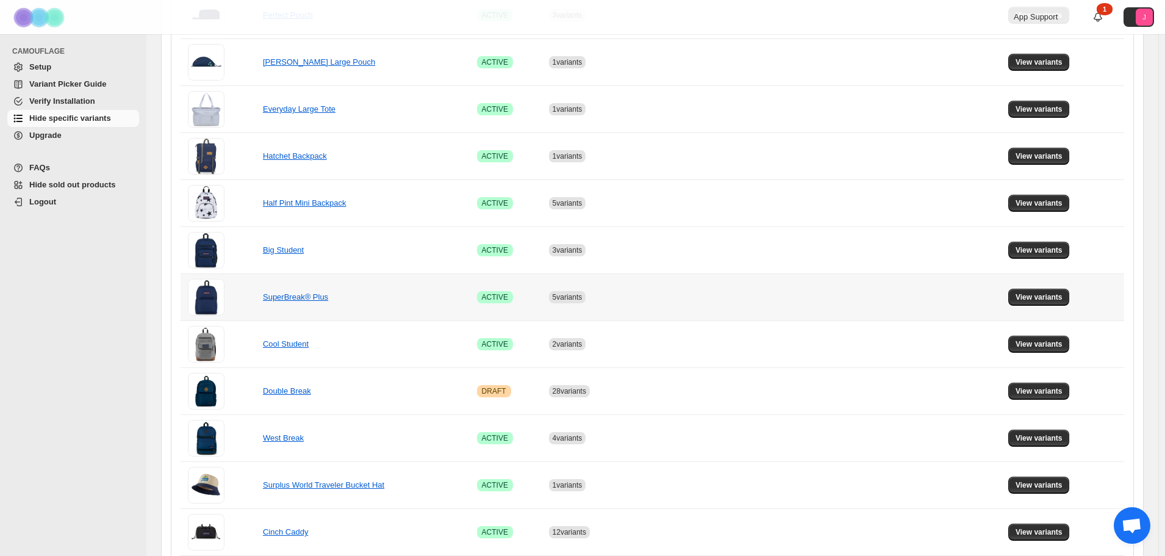
scroll to position [758, 0]
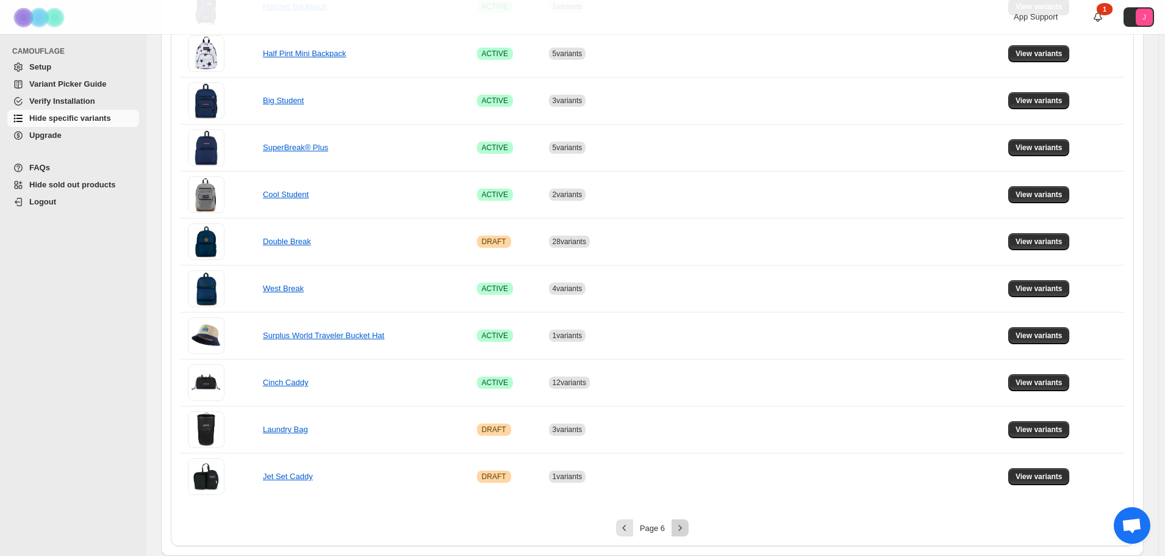
click at [680, 529] on icon "Next" at bounding box center [680, 528] width 12 height 12
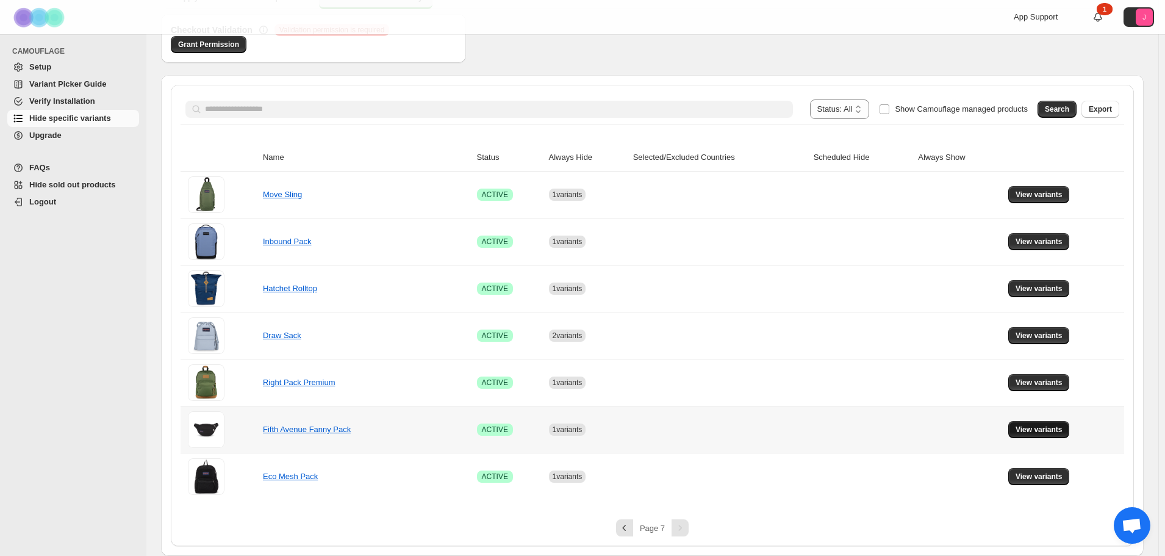
click at [1027, 431] on span "View variants" at bounding box center [1039, 430] width 47 height 10
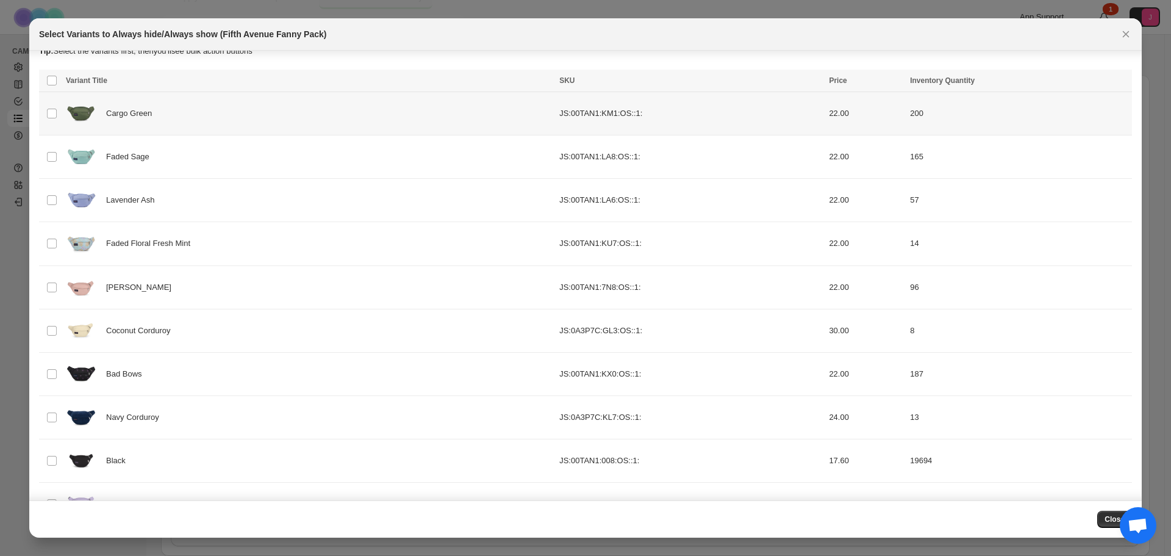
scroll to position [24, 0]
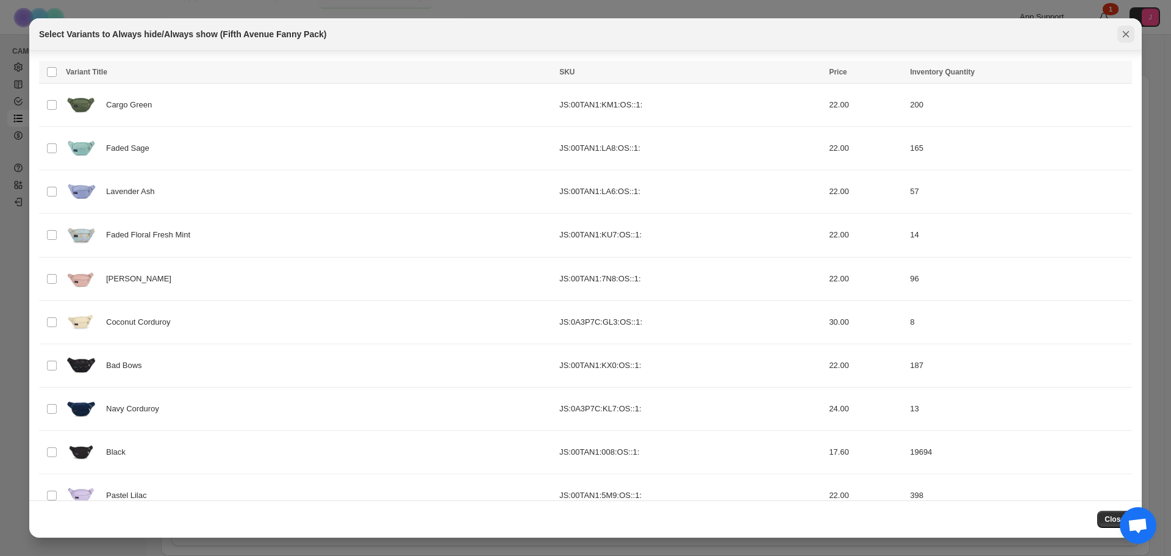
click at [1126, 33] on icon "Close" at bounding box center [1126, 34] width 12 height 12
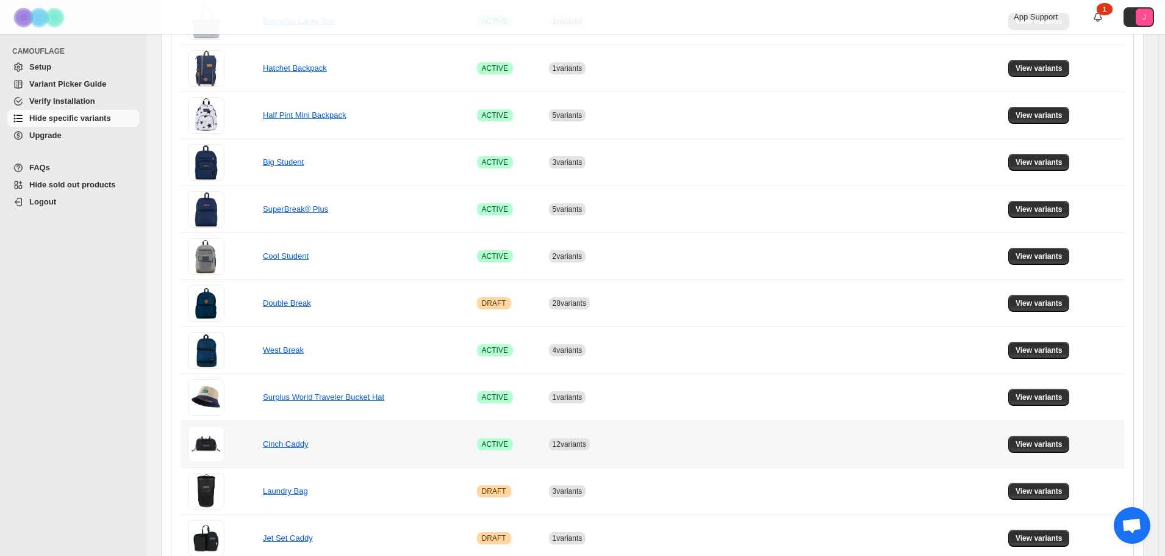
scroll to position [758, 0]
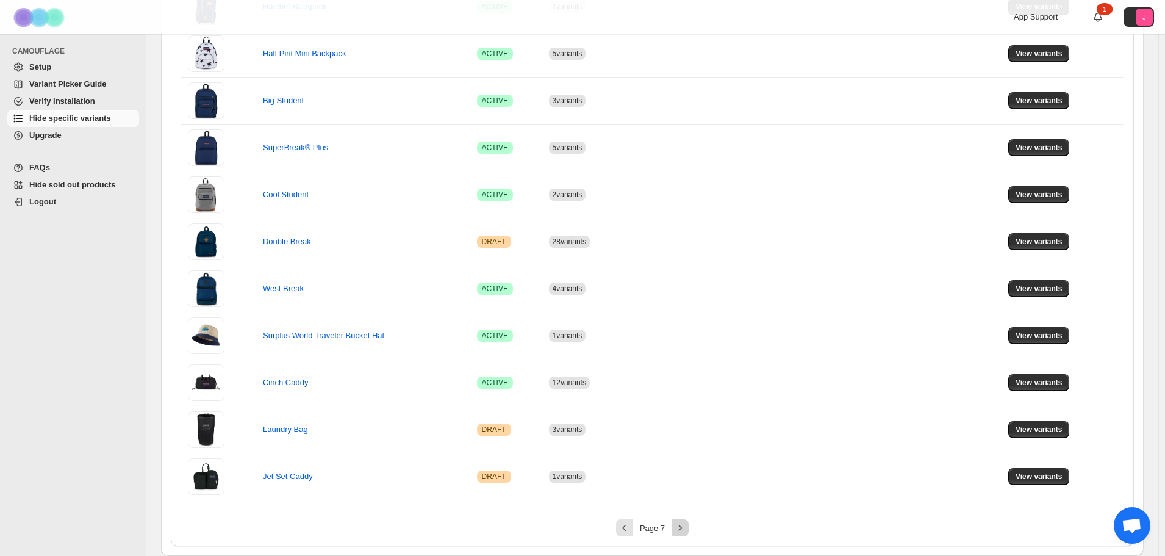
click at [682, 526] on icon "Next" at bounding box center [680, 527] width 3 height 5
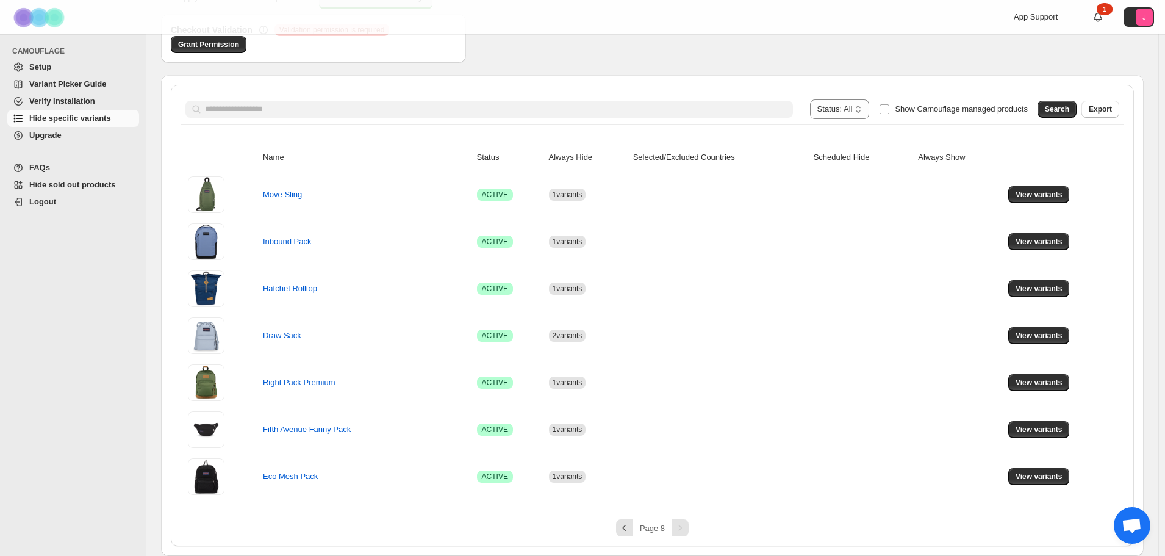
scroll to position [147, 0]
click at [1040, 473] on span "View variants" at bounding box center [1039, 477] width 47 height 10
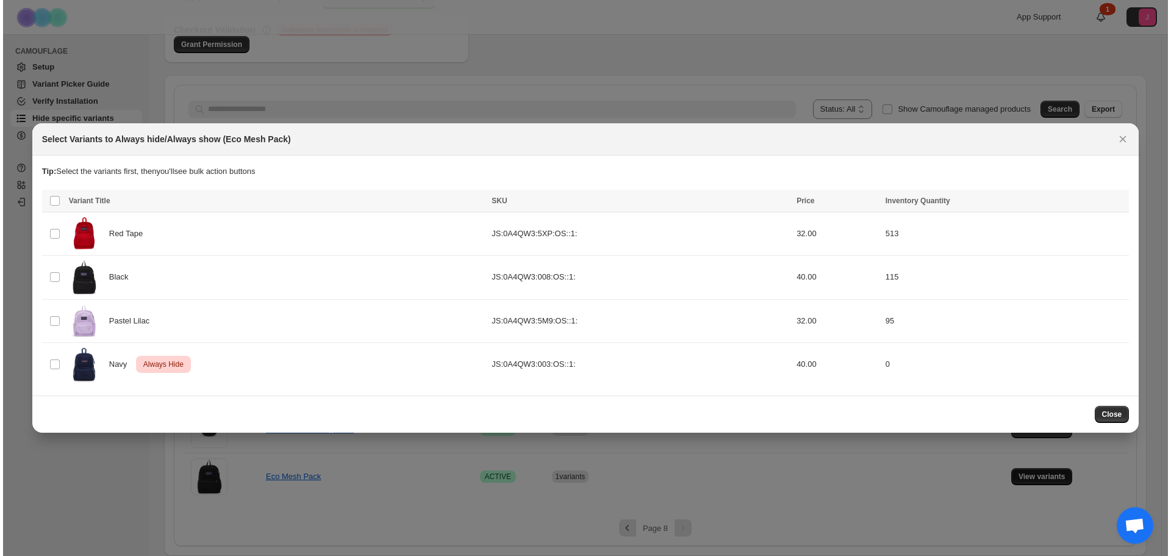
scroll to position [0, 0]
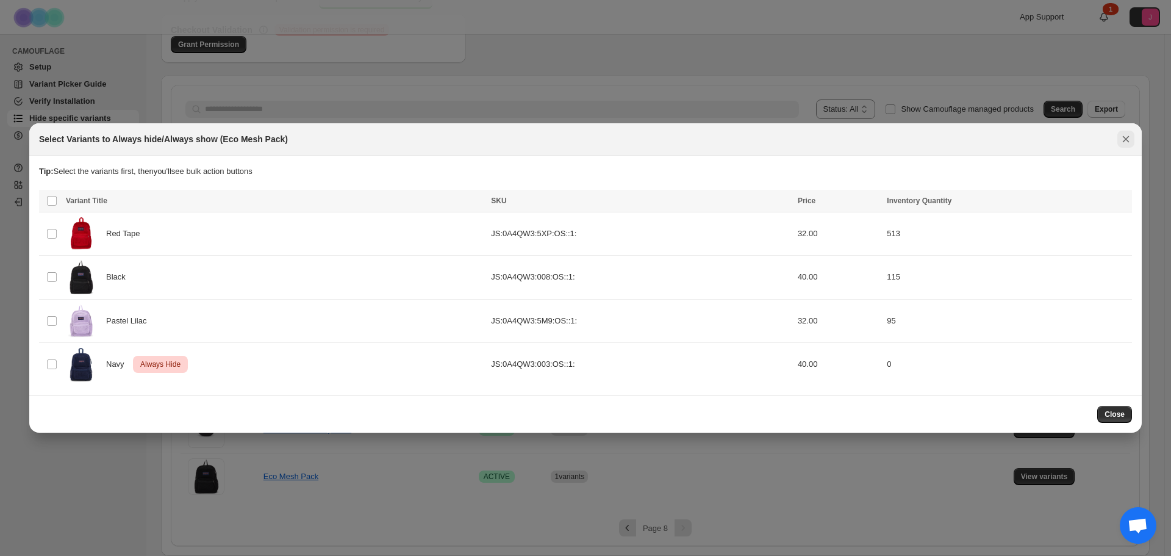
click at [1130, 135] on icon "Close" at bounding box center [1126, 139] width 12 height 12
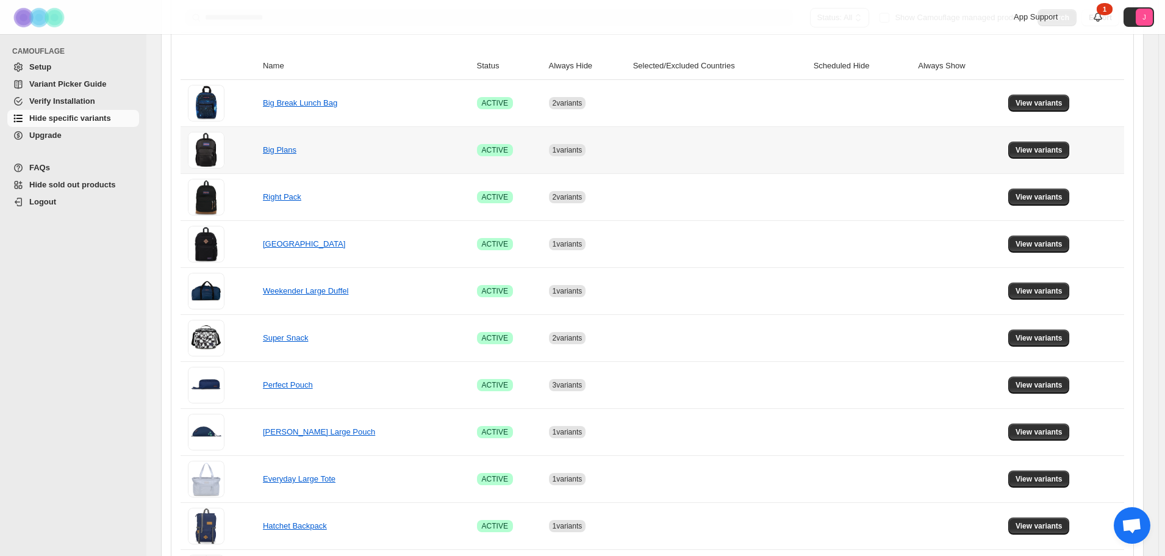
scroll to position [244, 0]
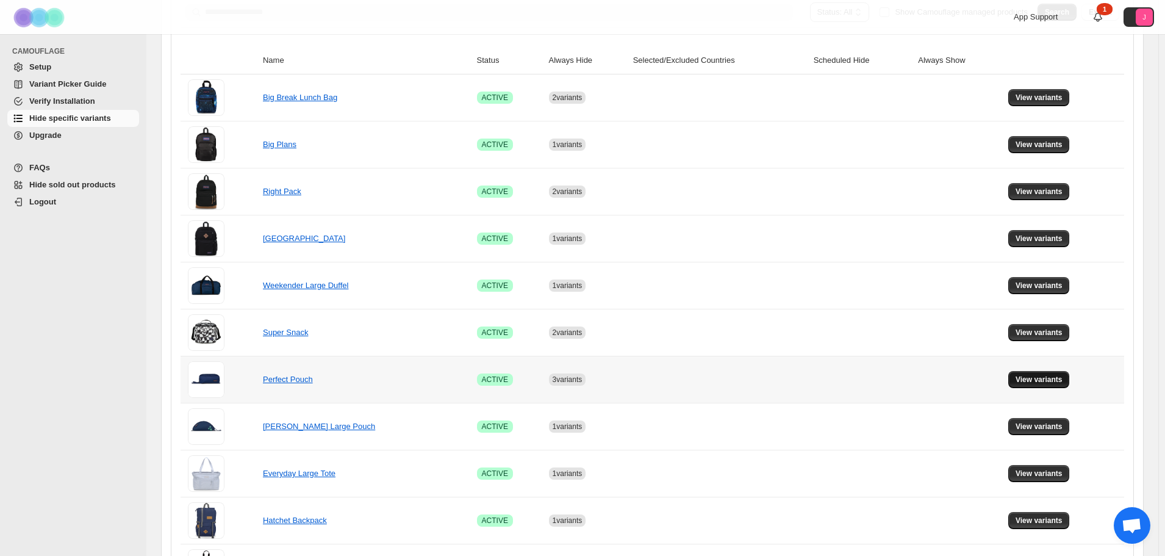
click at [1021, 376] on button "View variants" at bounding box center [1039, 379] width 62 height 17
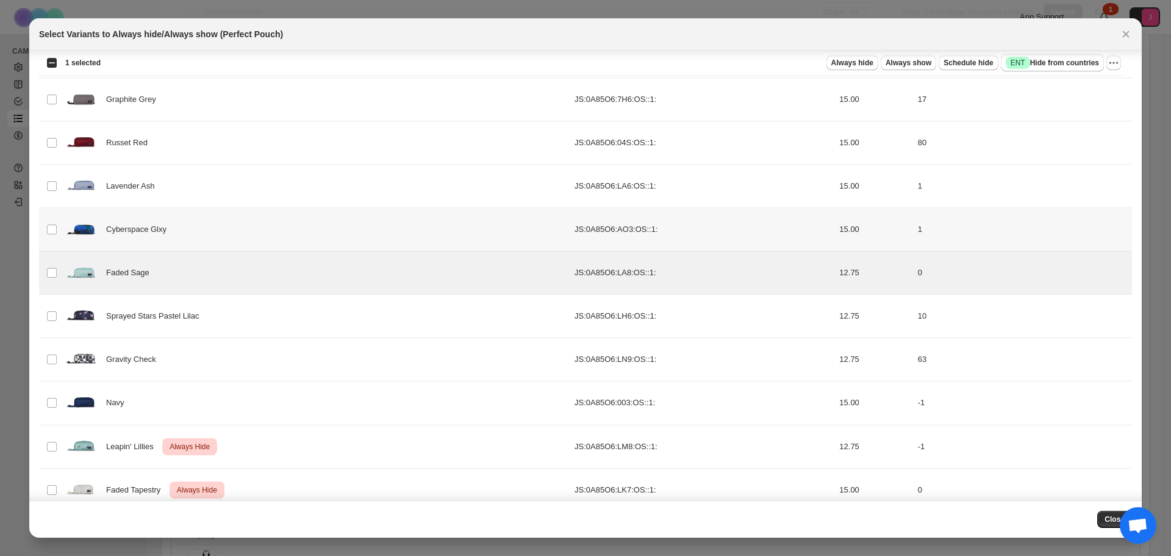
scroll to position [267, 0]
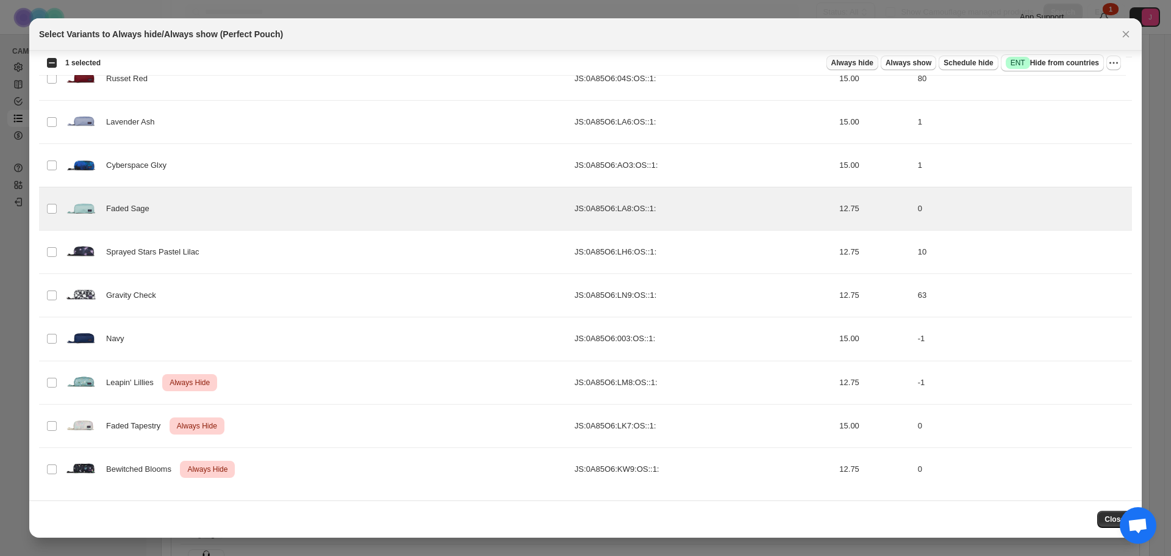
click at [866, 59] on span "Always hide" at bounding box center [852, 63] width 42 height 10
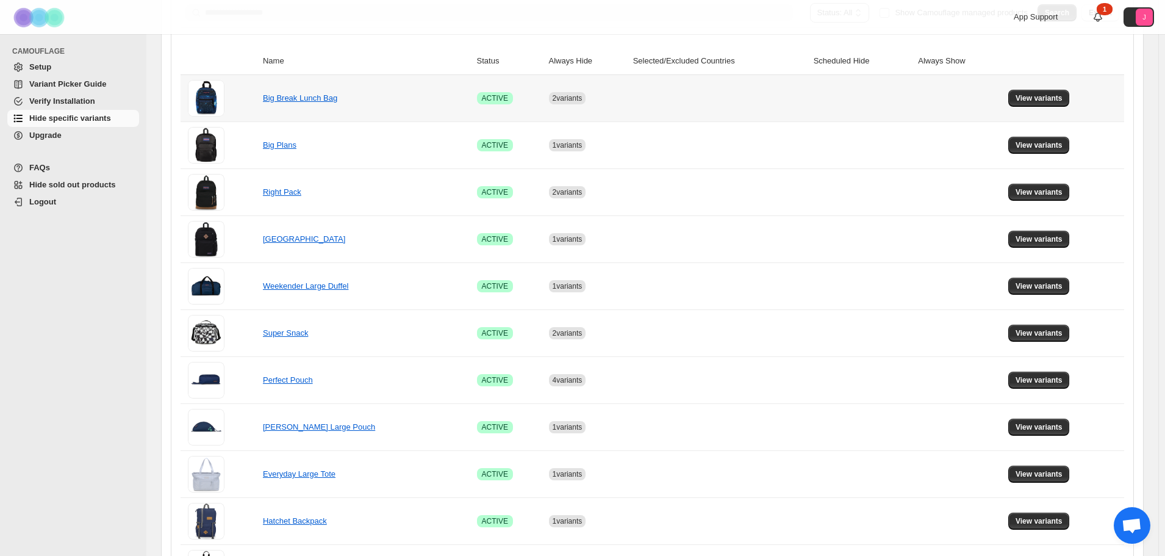
scroll to position [0, 0]
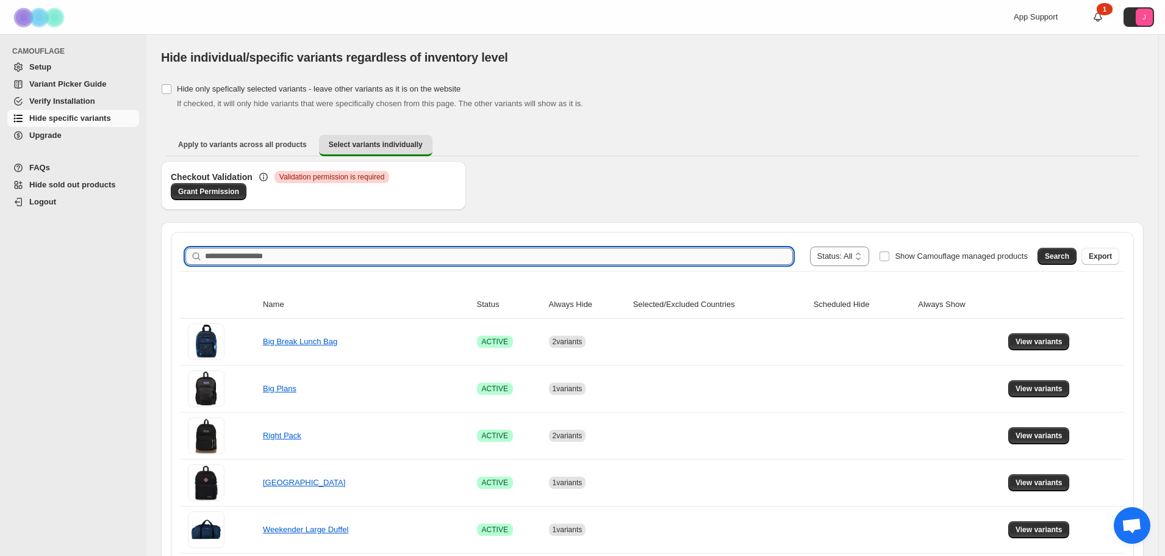
click at [472, 256] on input "Search product name" at bounding box center [499, 256] width 588 height 17
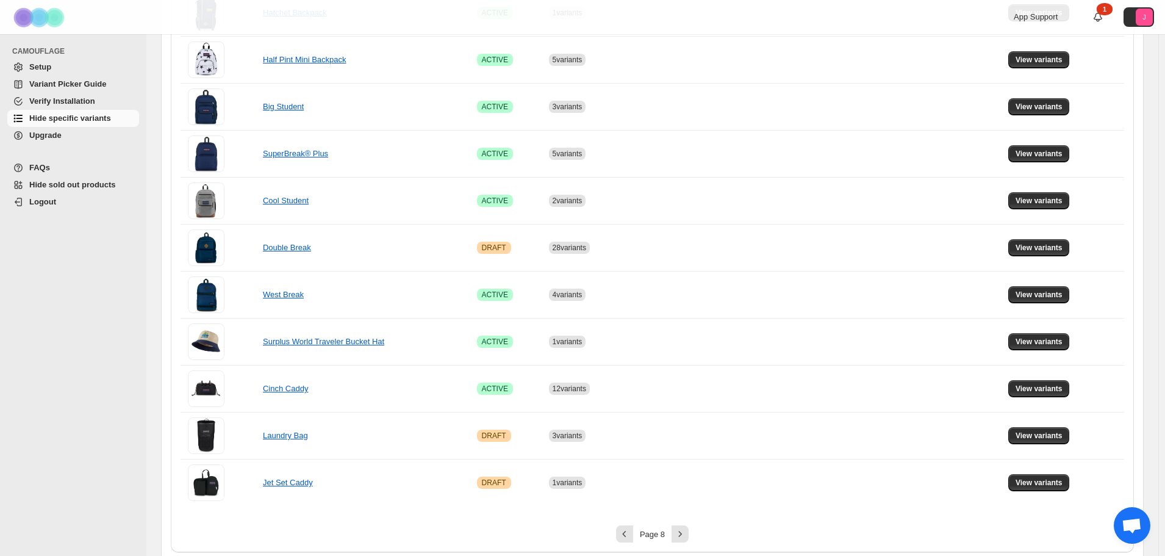
scroll to position [758, 0]
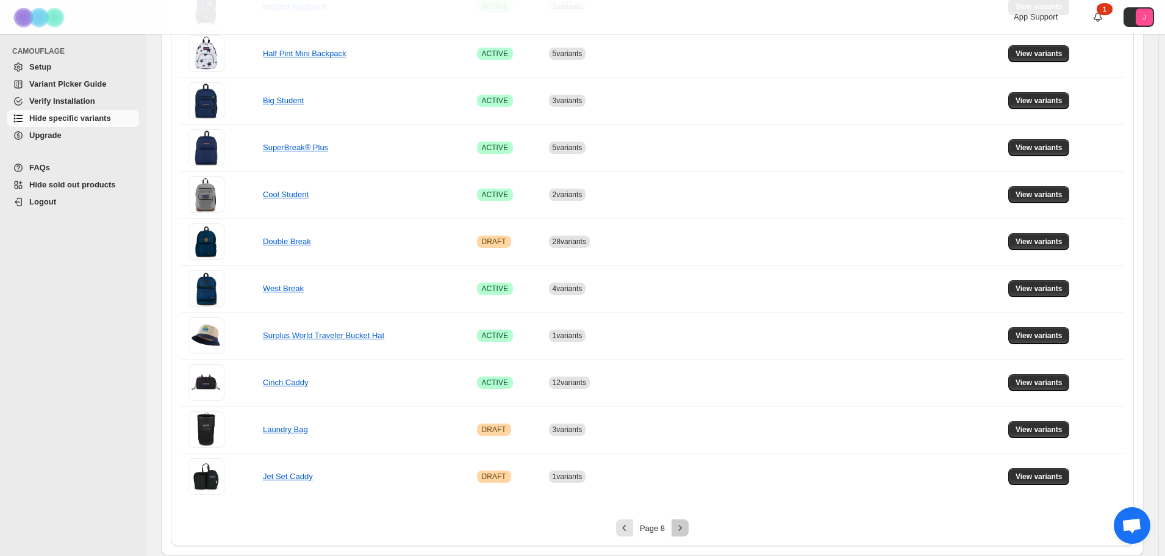
drag, startPoint x: 689, startPoint y: 527, endPoint x: 658, endPoint y: 522, distance: 30.9
click at [689, 527] on button "Next" at bounding box center [680, 527] width 17 height 17
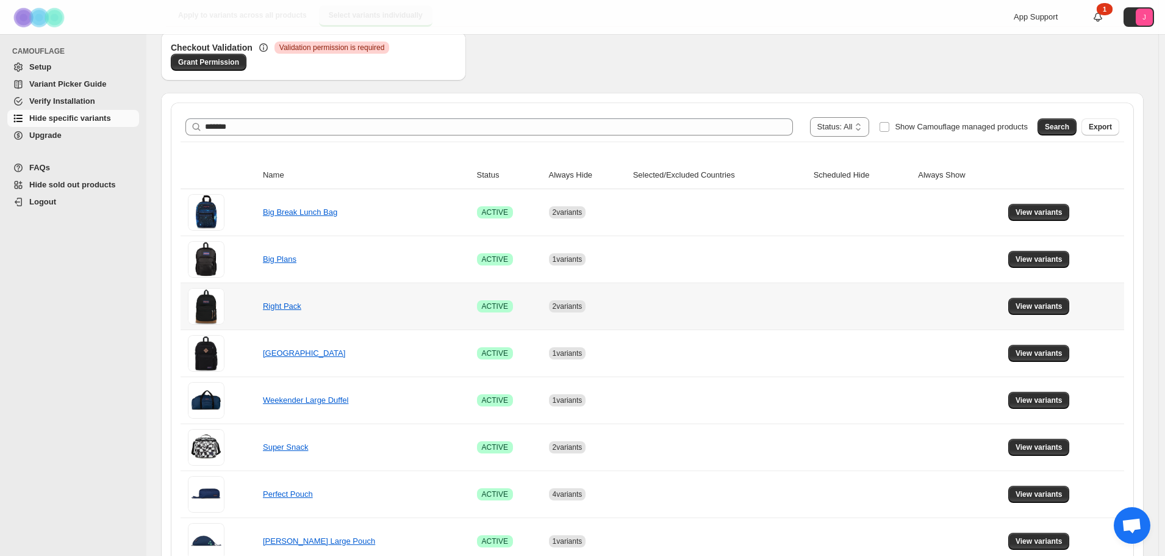
scroll to position [26, 0]
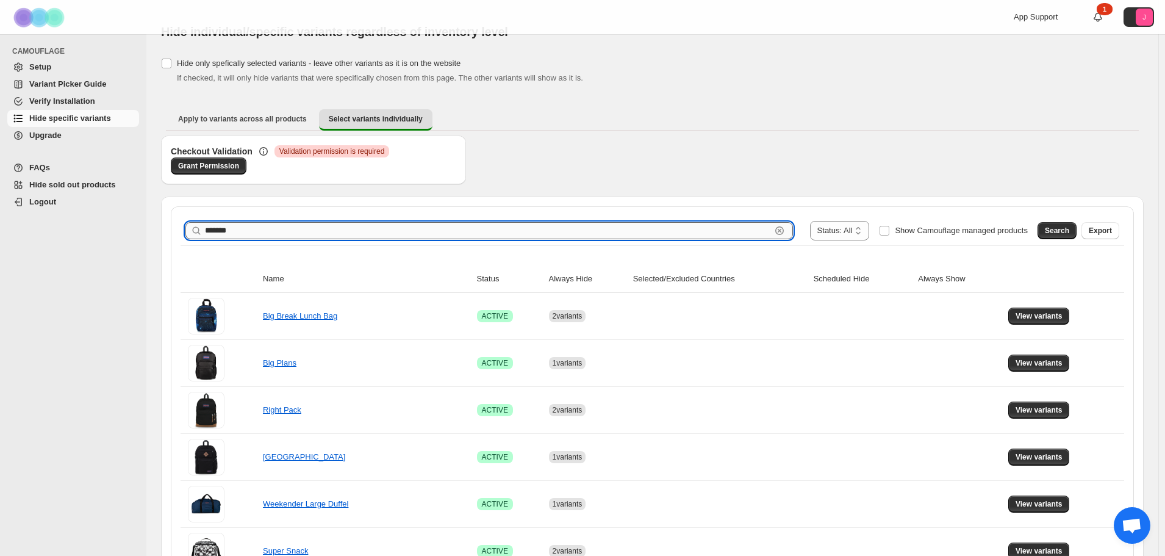
click at [449, 234] on input "*******" at bounding box center [488, 230] width 566 height 17
type input "******"
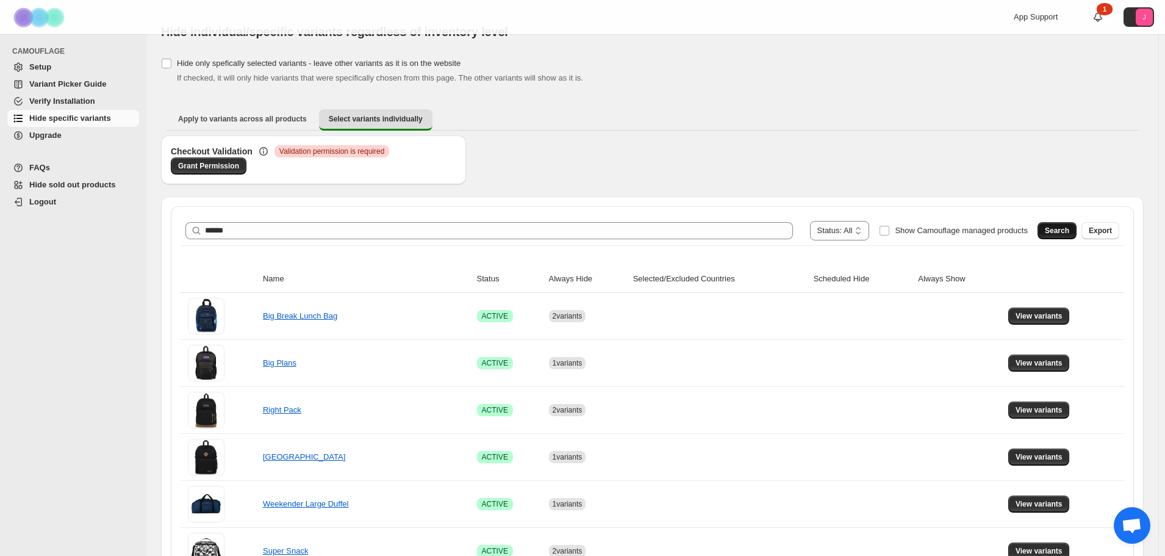
click at [1069, 227] on span "Search" at bounding box center [1057, 231] width 24 height 10
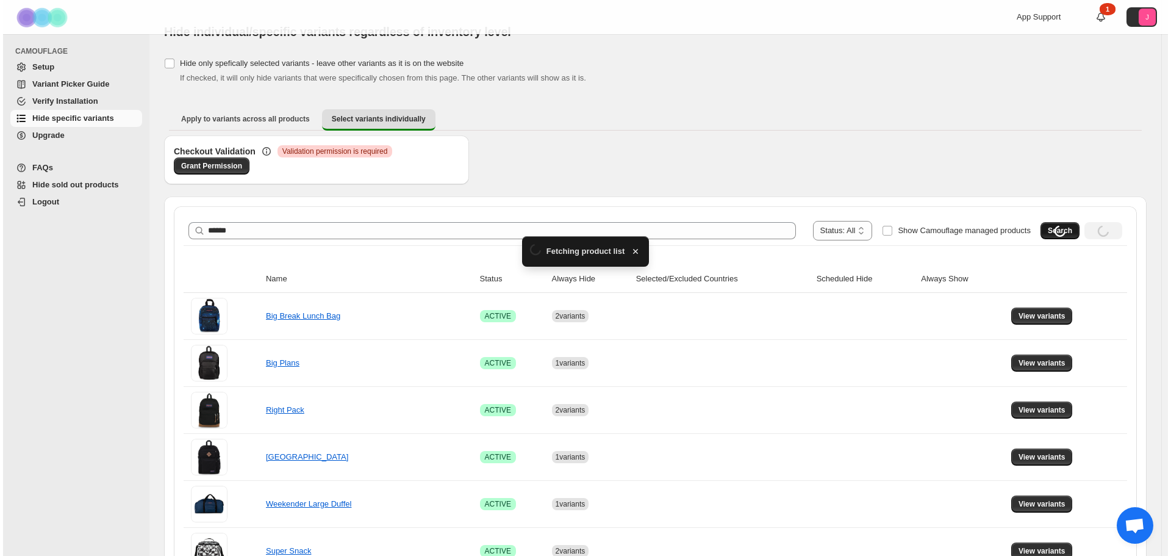
scroll to position [0, 0]
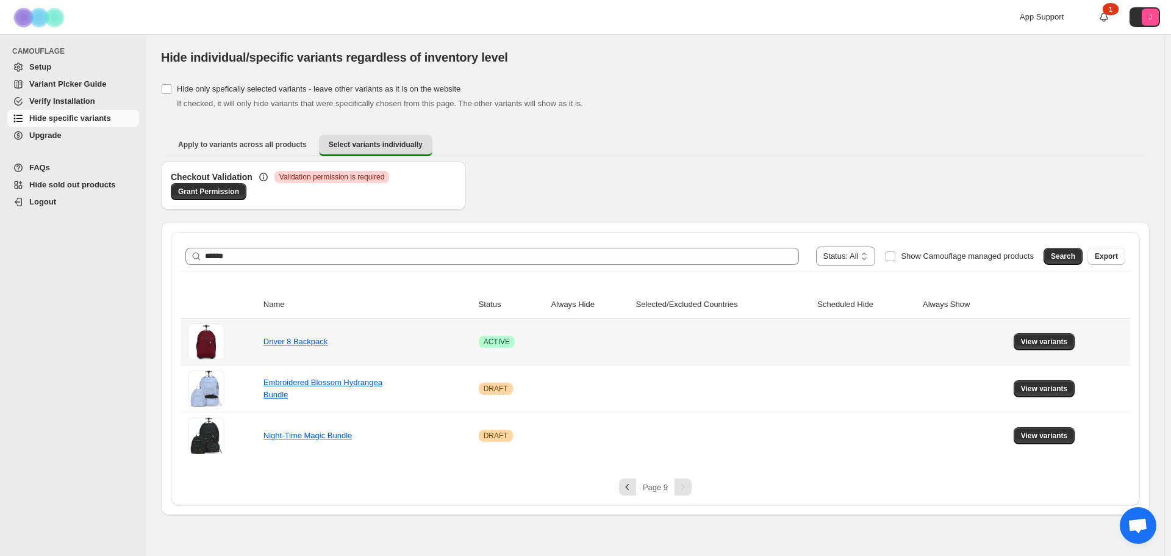
click at [1027, 350] on td "View variants" at bounding box center [1070, 341] width 120 height 46
click at [1031, 342] on span "View variants" at bounding box center [1044, 342] width 47 height 10
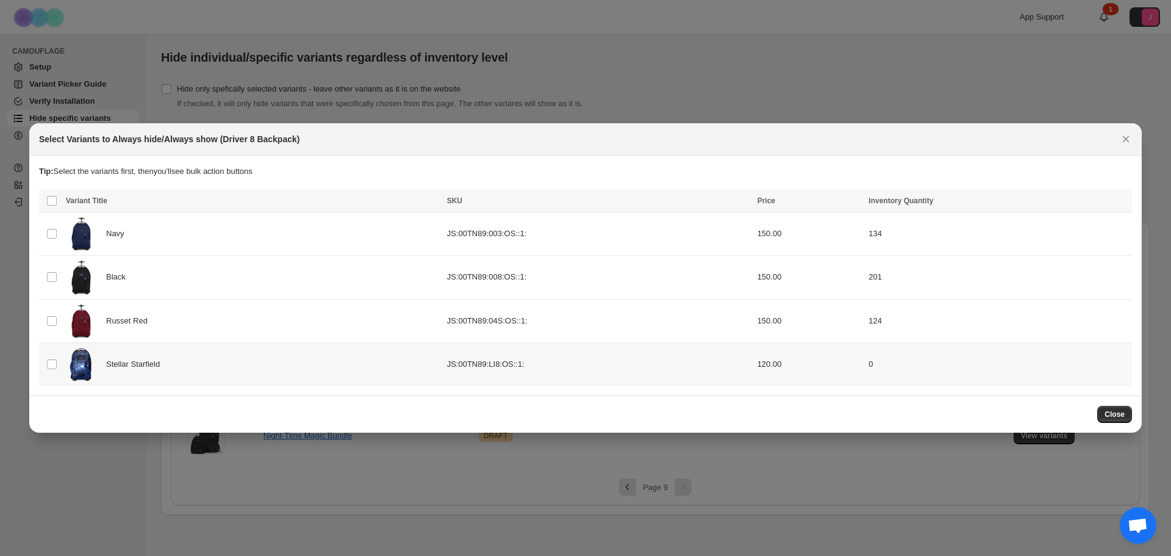
click at [50, 346] on td "Select product variant" at bounding box center [50, 363] width 23 height 43
click at [880, 207] on span "Always hide" at bounding box center [859, 202] width 42 height 10
